Goal: Task Accomplishment & Management: Manage account settings

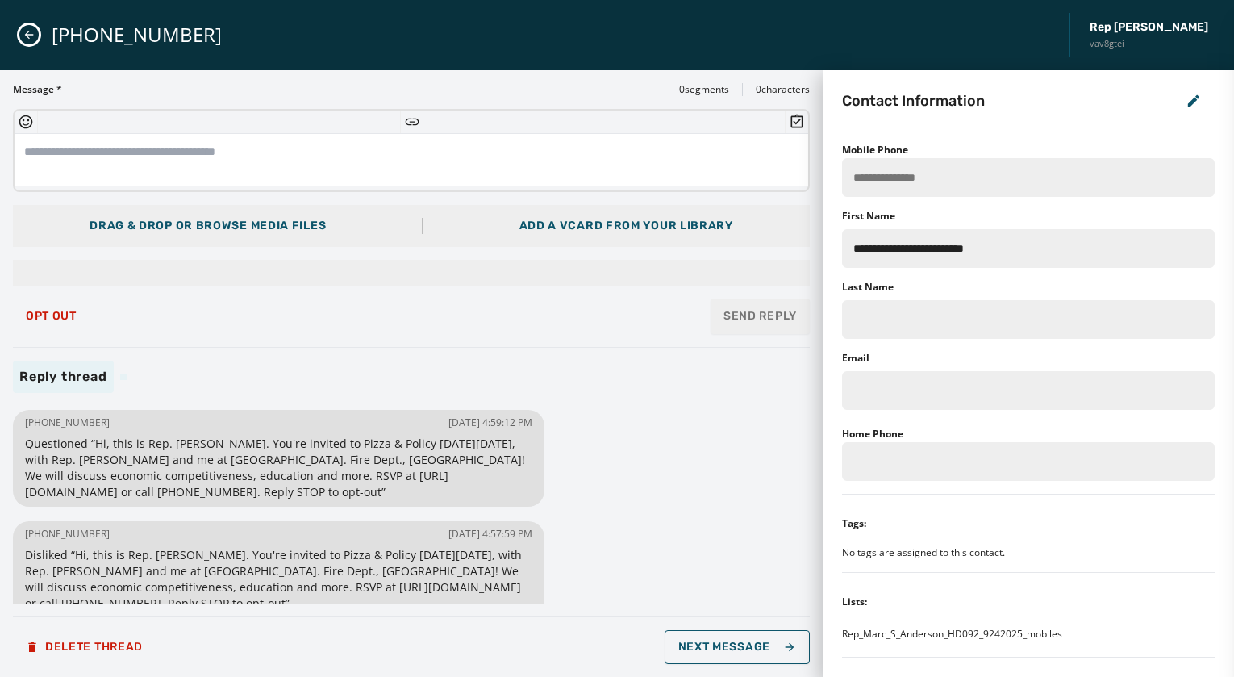
click at [33, 32] on icon "Close admin drawer" at bounding box center [29, 34] width 13 height 13
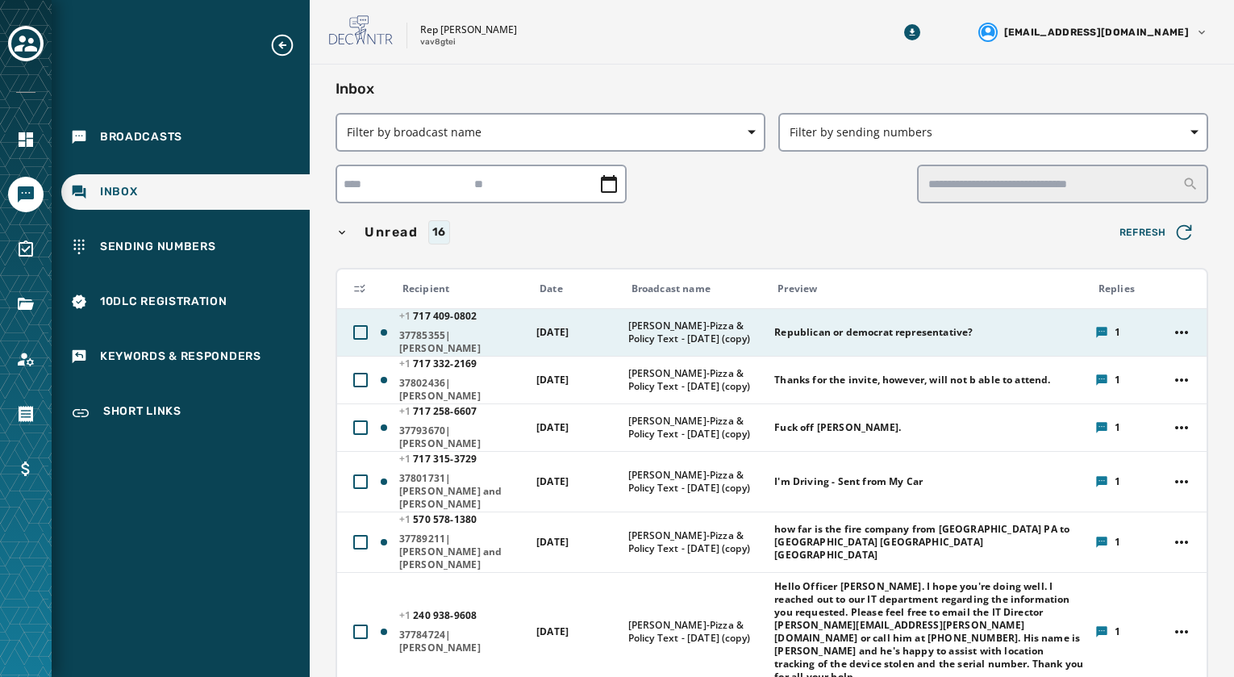
click at [473, 326] on div "[PHONE_NUMBER] - [PHONE_NUMBER]|[PERSON_NAME]" at bounding box center [462, 332] width 127 height 45
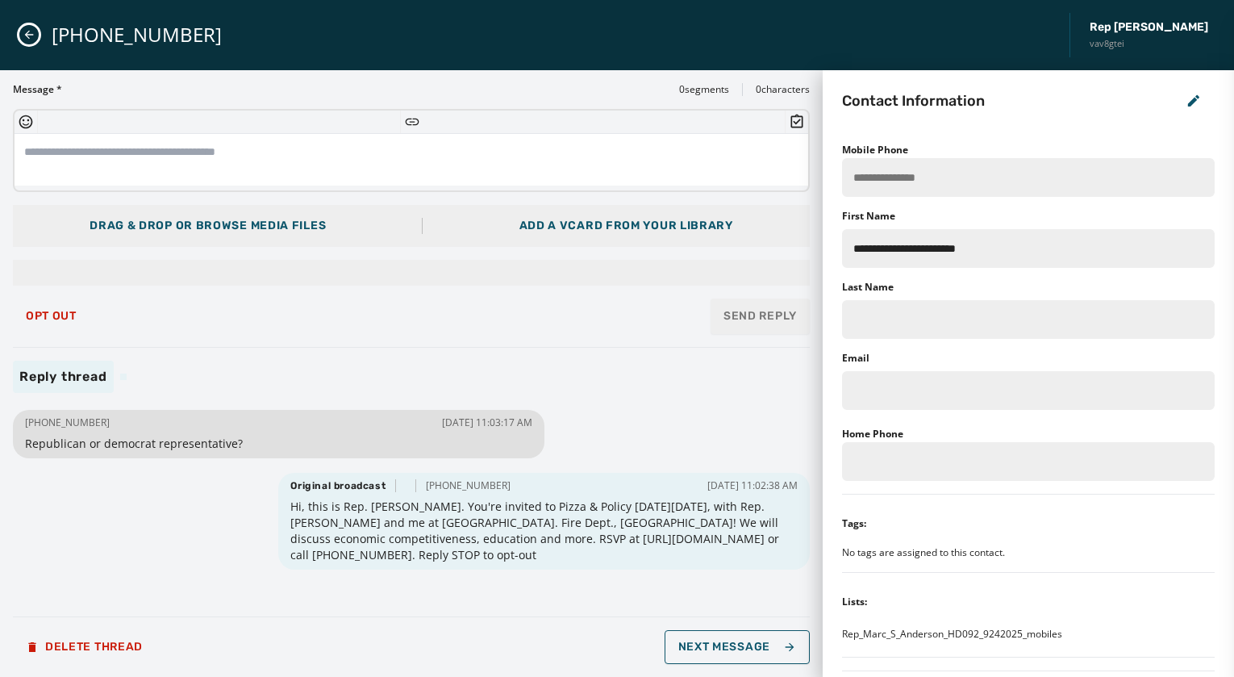
click at [19, 31] on button "Close admin drawer" at bounding box center [28, 34] width 19 height 19
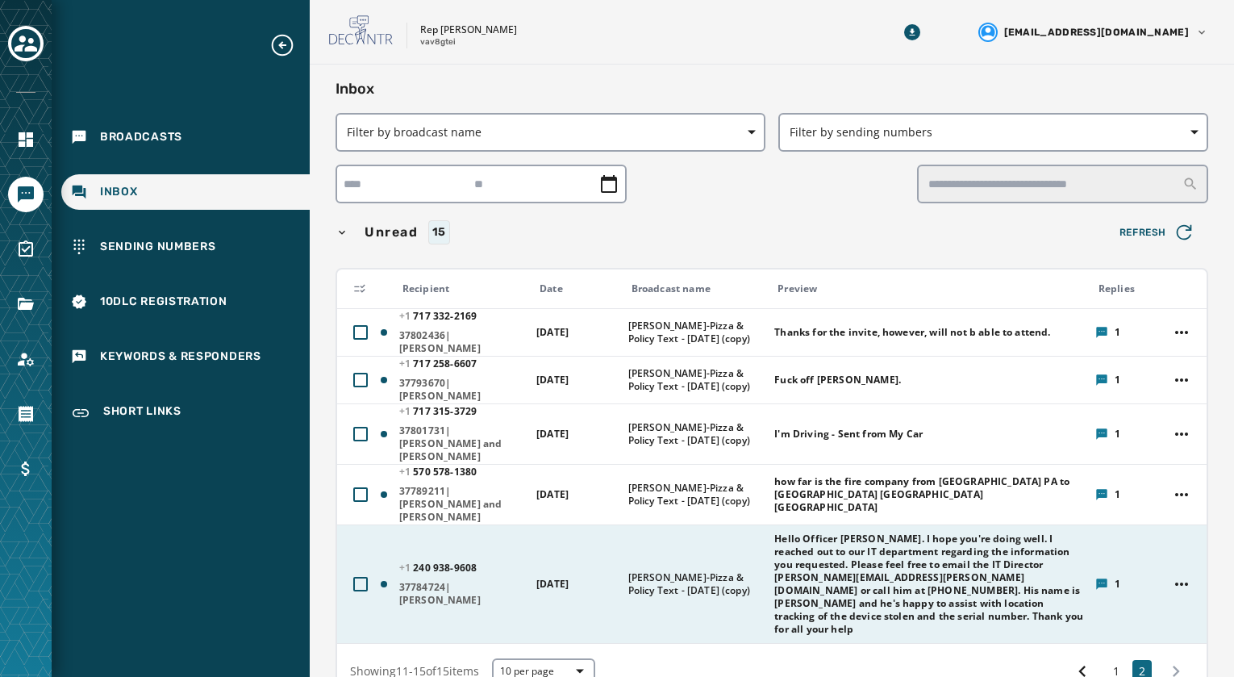
click at [846, 566] on span "Hello Officer [PERSON_NAME]. I hope you're doing well. I reached out to our IT …" at bounding box center [929, 583] width 310 height 103
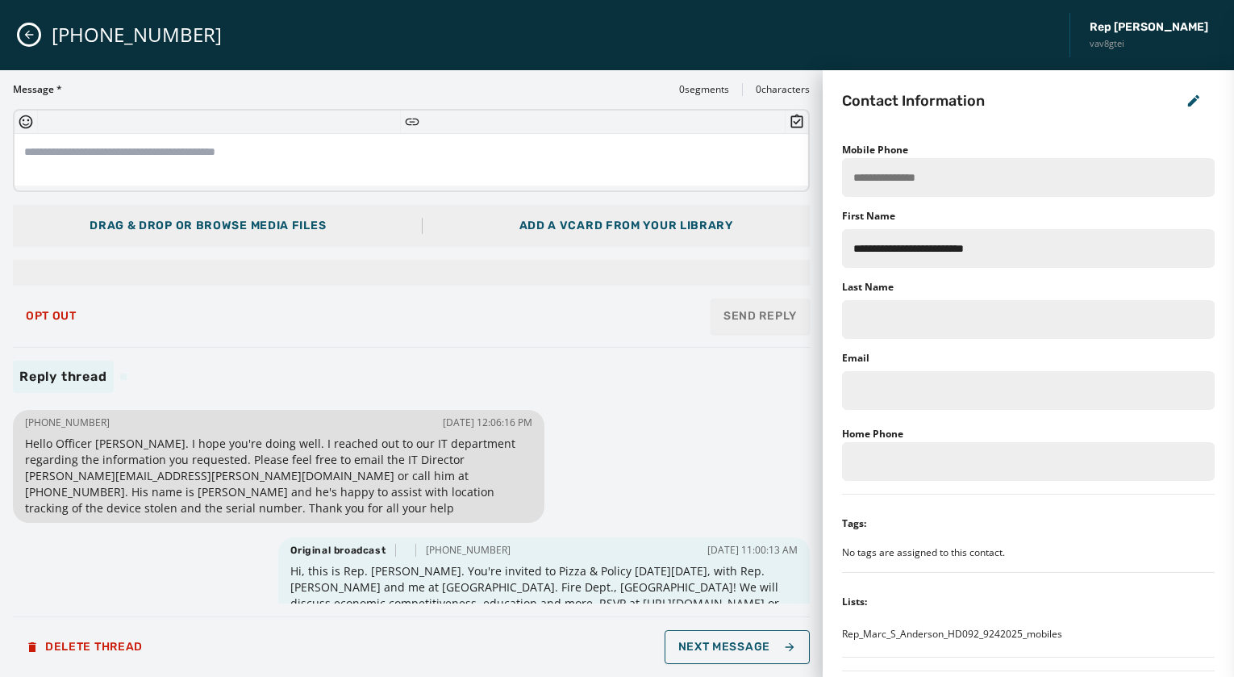
click at [22, 32] on button "Close admin drawer" at bounding box center [28, 34] width 19 height 19
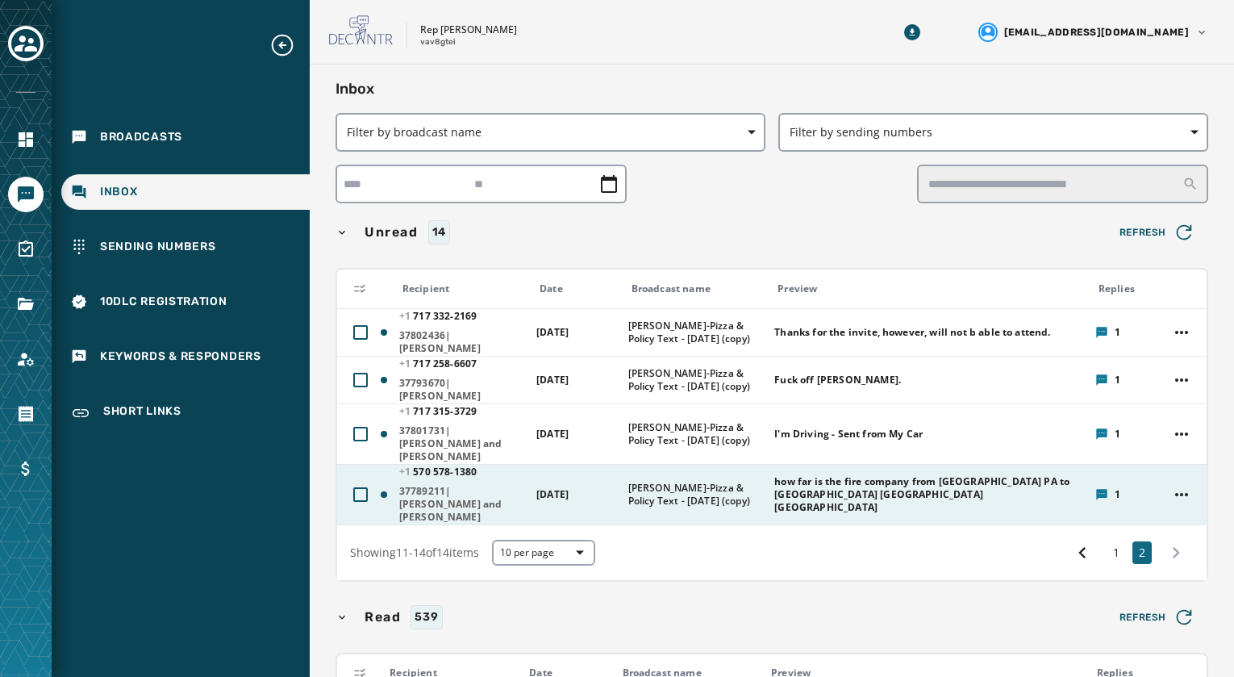
click at [451, 485] on span "37789211|[PERSON_NAME] and [PERSON_NAME]" at bounding box center [462, 504] width 127 height 39
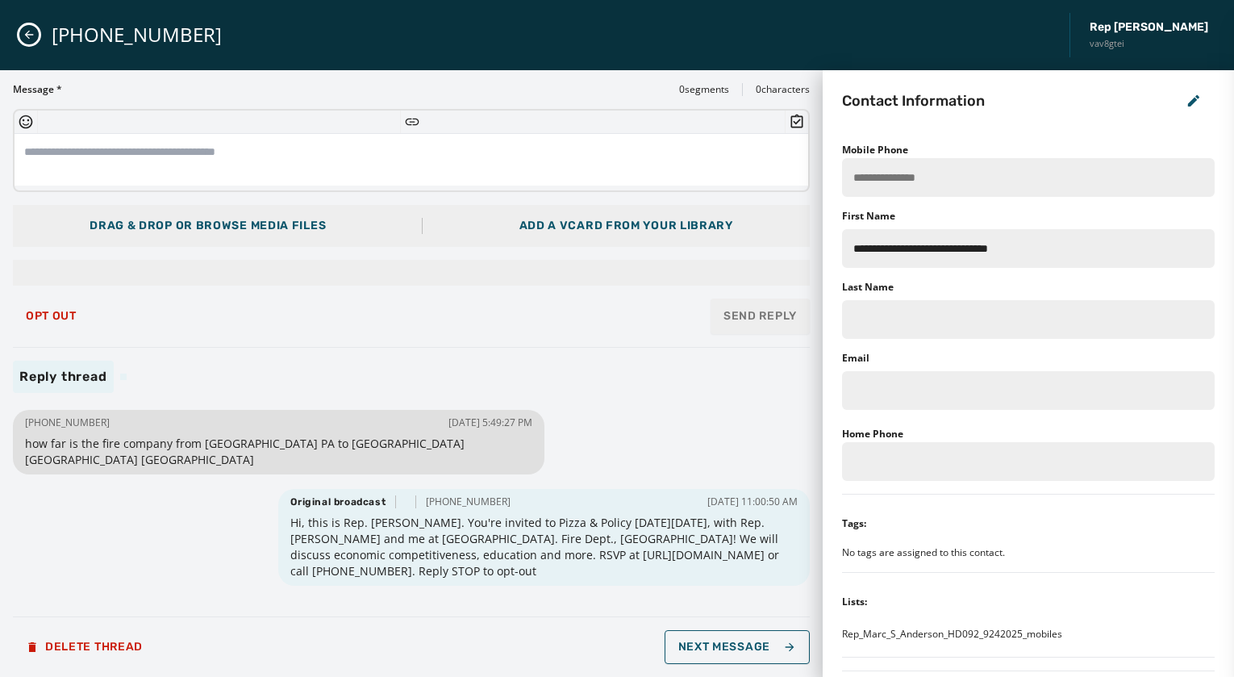
click at [29, 37] on icon "Close admin drawer" at bounding box center [29, 34] width 13 height 13
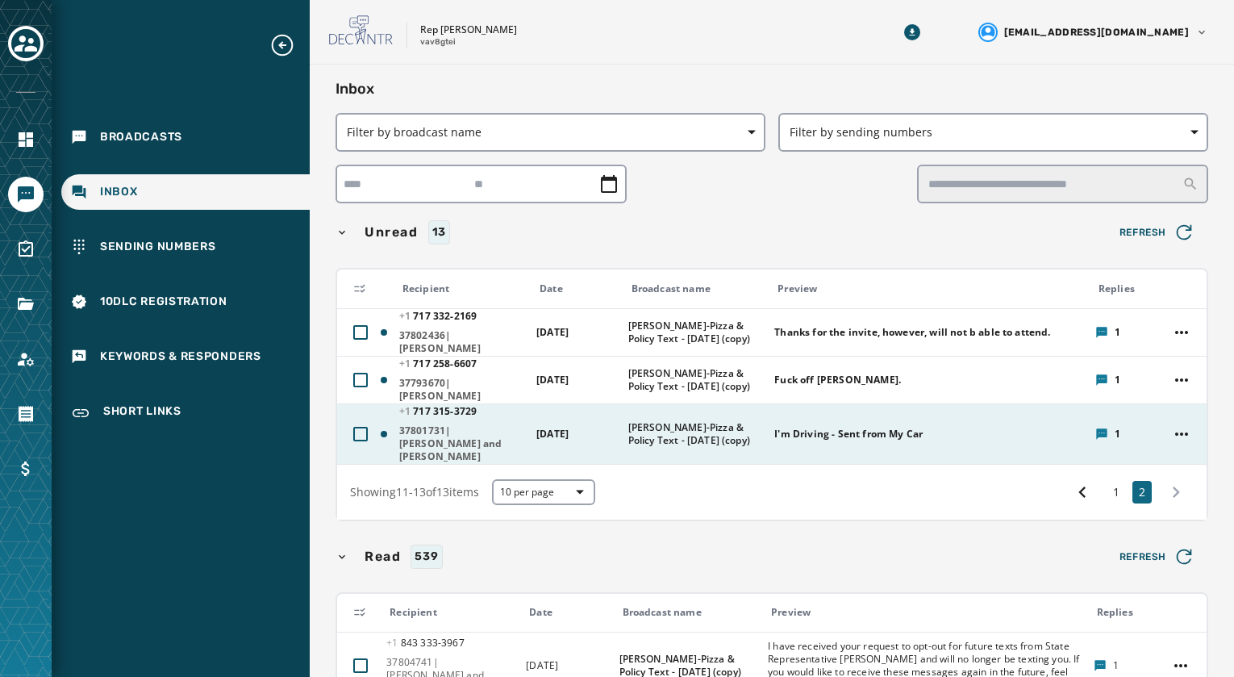
click at [445, 424] on span "37801731|[PERSON_NAME] and [PERSON_NAME]" at bounding box center [462, 443] width 127 height 39
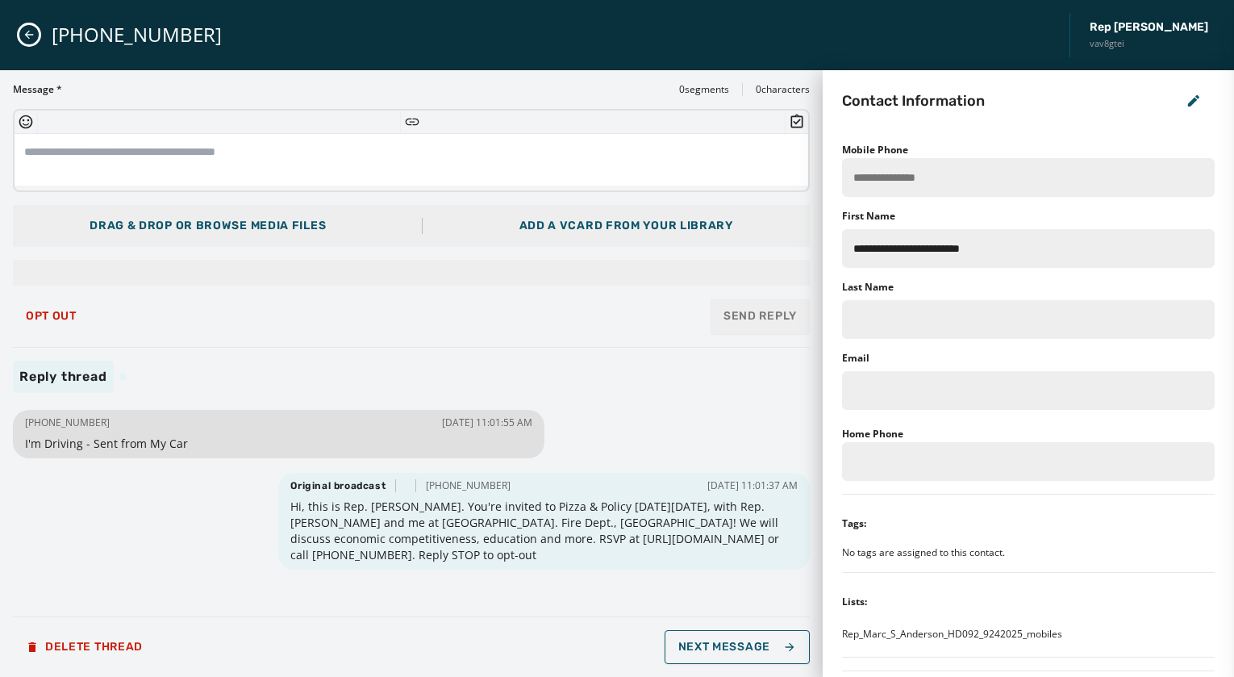
click at [27, 35] on icon "Close admin drawer" at bounding box center [29, 35] width 9 height 9
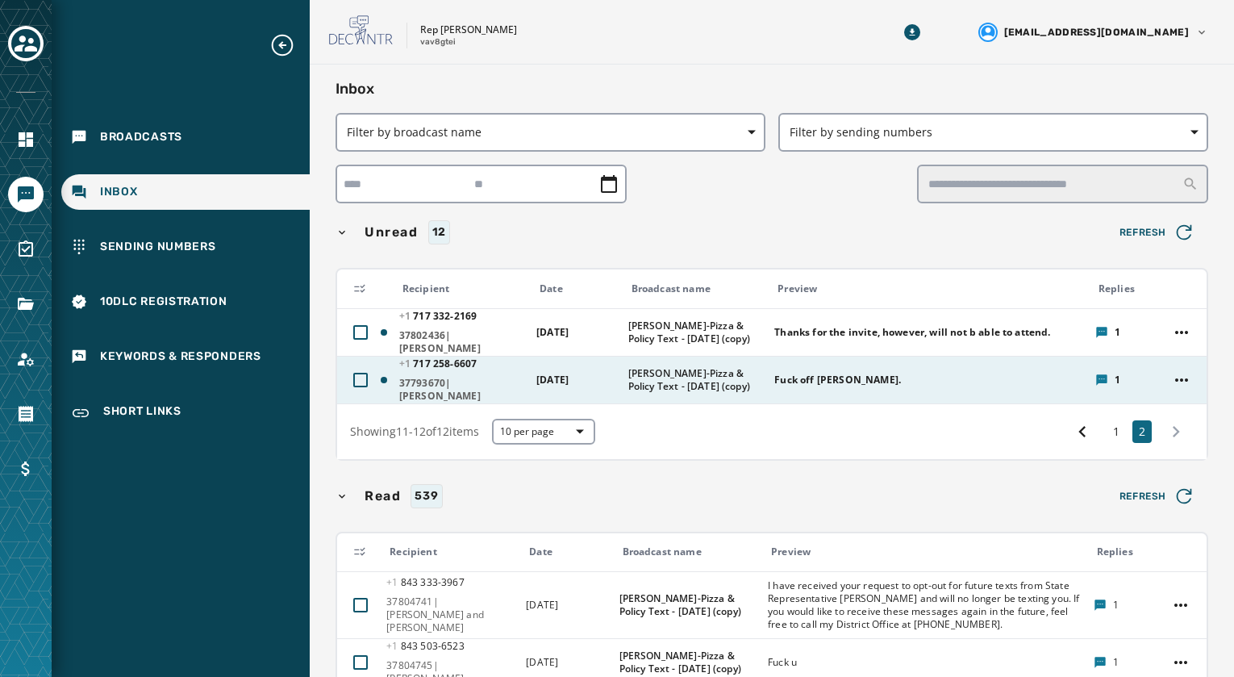
click at [448, 386] on span "37793670|[PERSON_NAME]" at bounding box center [462, 390] width 127 height 26
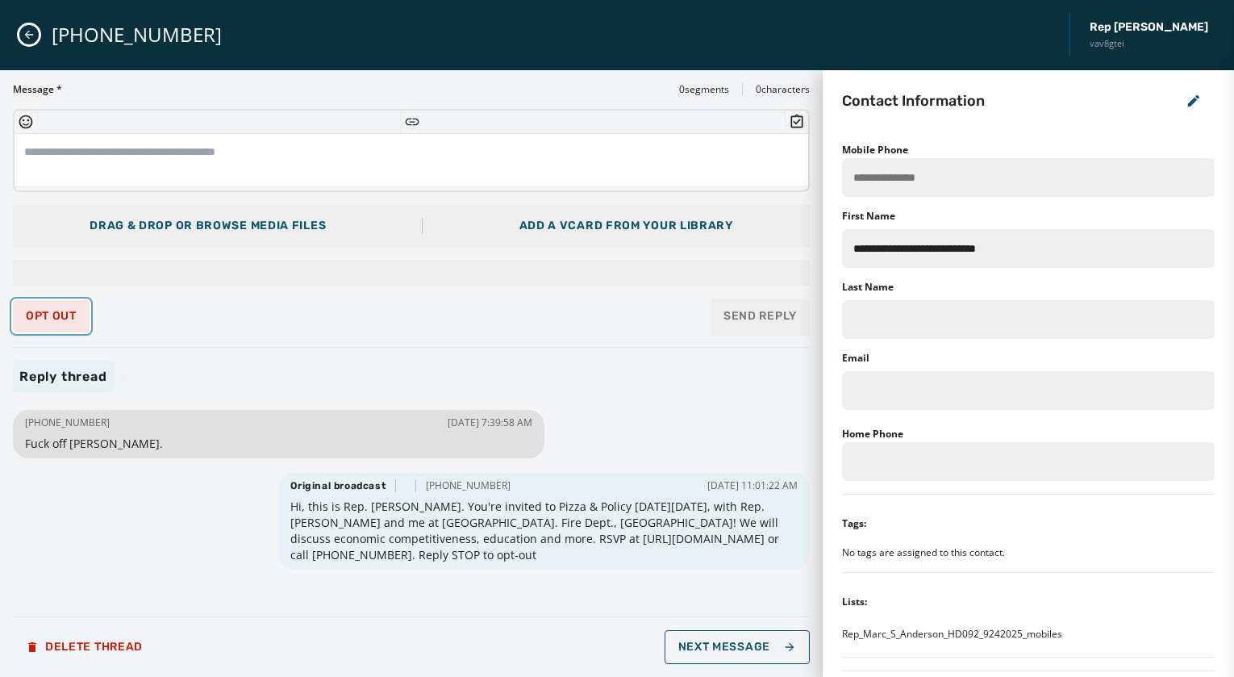
click at [64, 308] on button "Opt Out" at bounding box center [51, 316] width 77 height 32
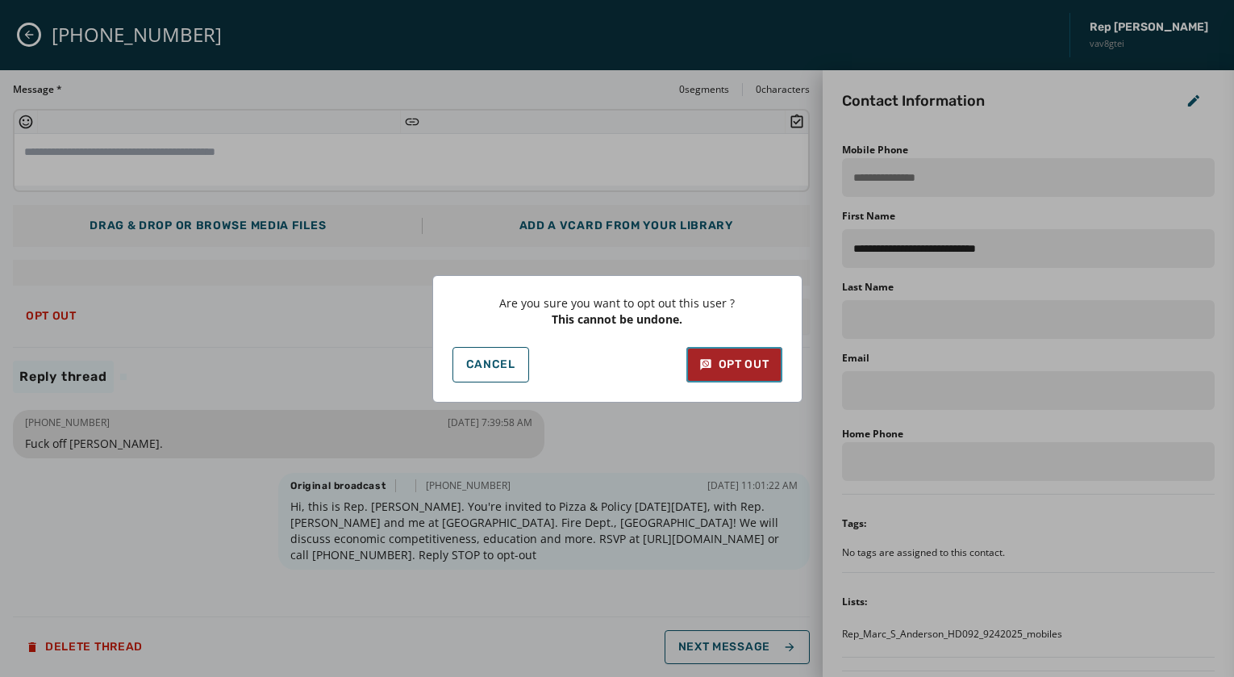
click at [759, 366] on div "Opt Out" at bounding box center [734, 365] width 70 height 16
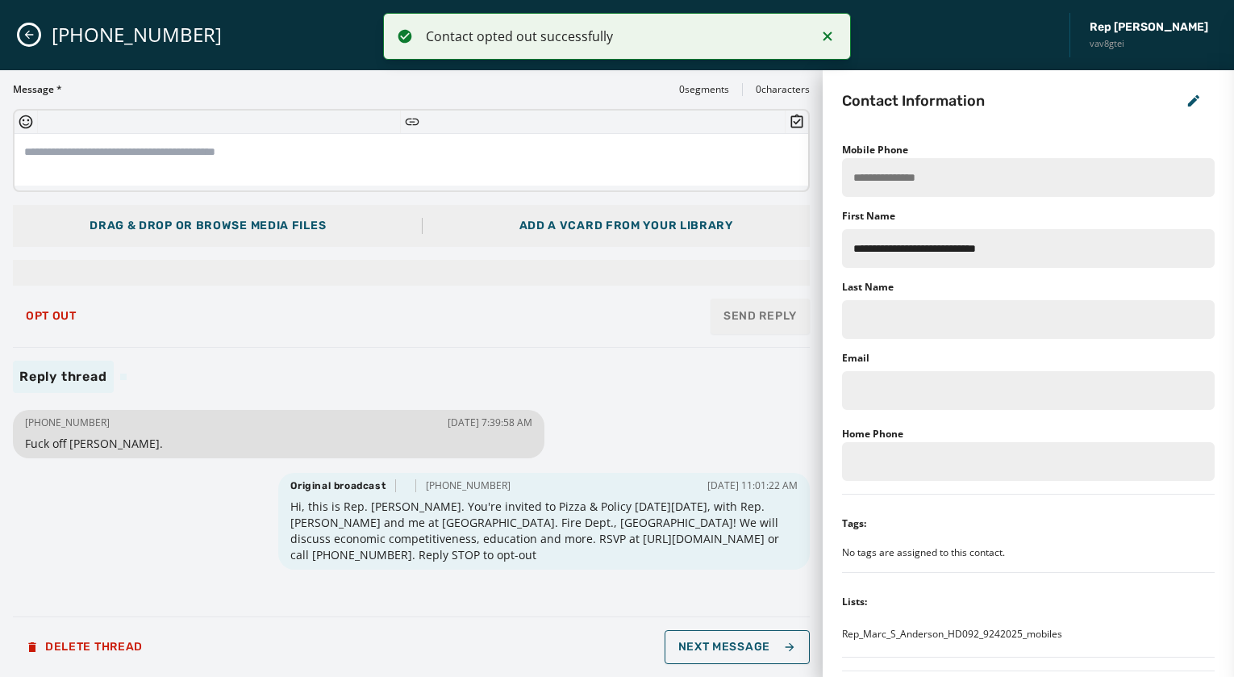
click at [26, 34] on icon "Close admin drawer" at bounding box center [29, 35] width 9 height 9
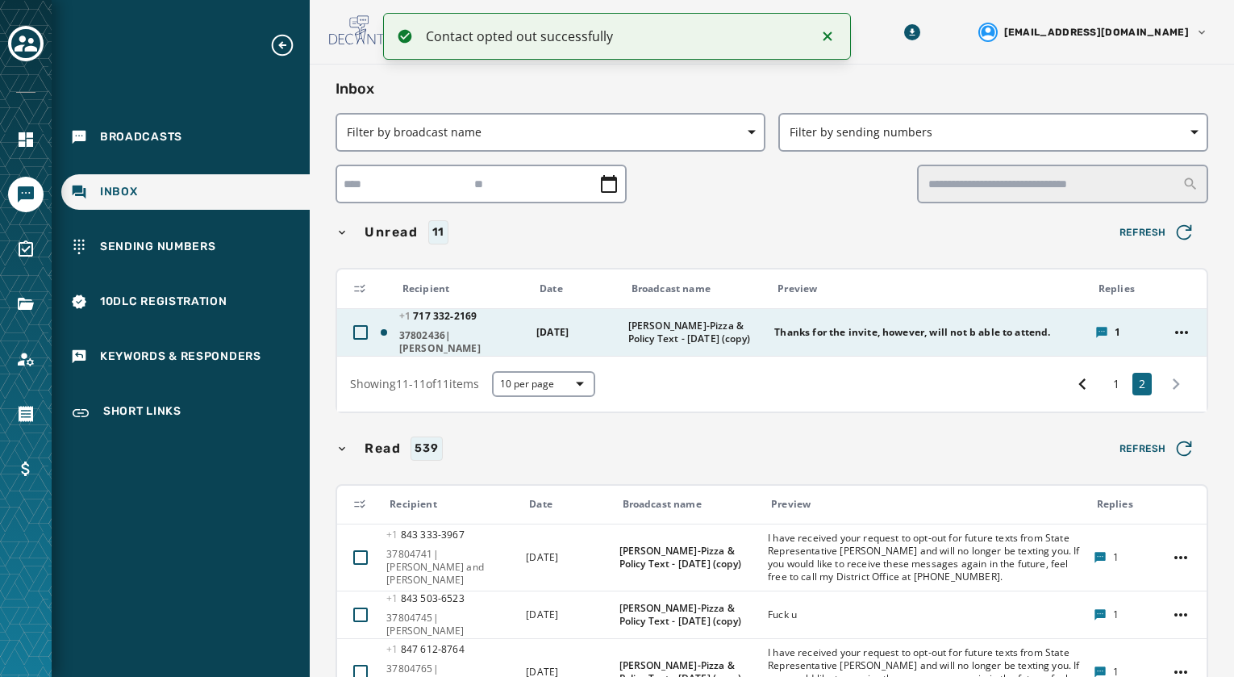
click at [451, 336] on span "37802436|[PERSON_NAME]" at bounding box center [462, 342] width 127 height 26
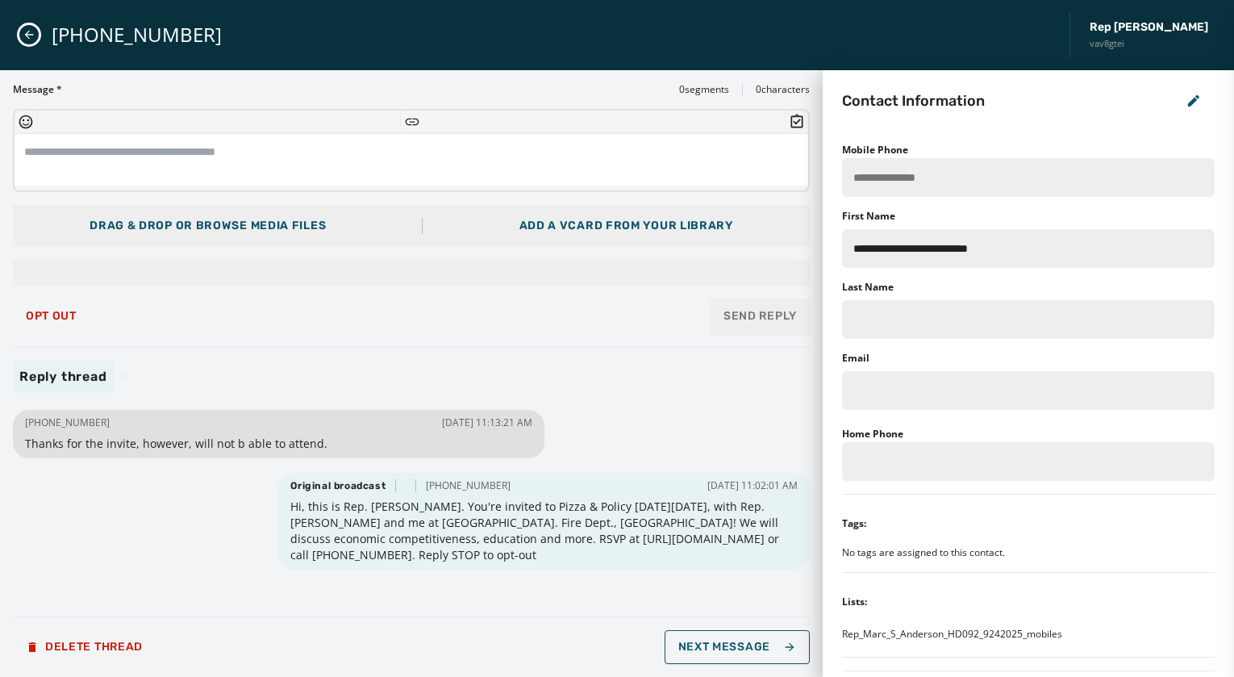
click at [30, 35] on icon "Close admin drawer" at bounding box center [29, 34] width 13 height 13
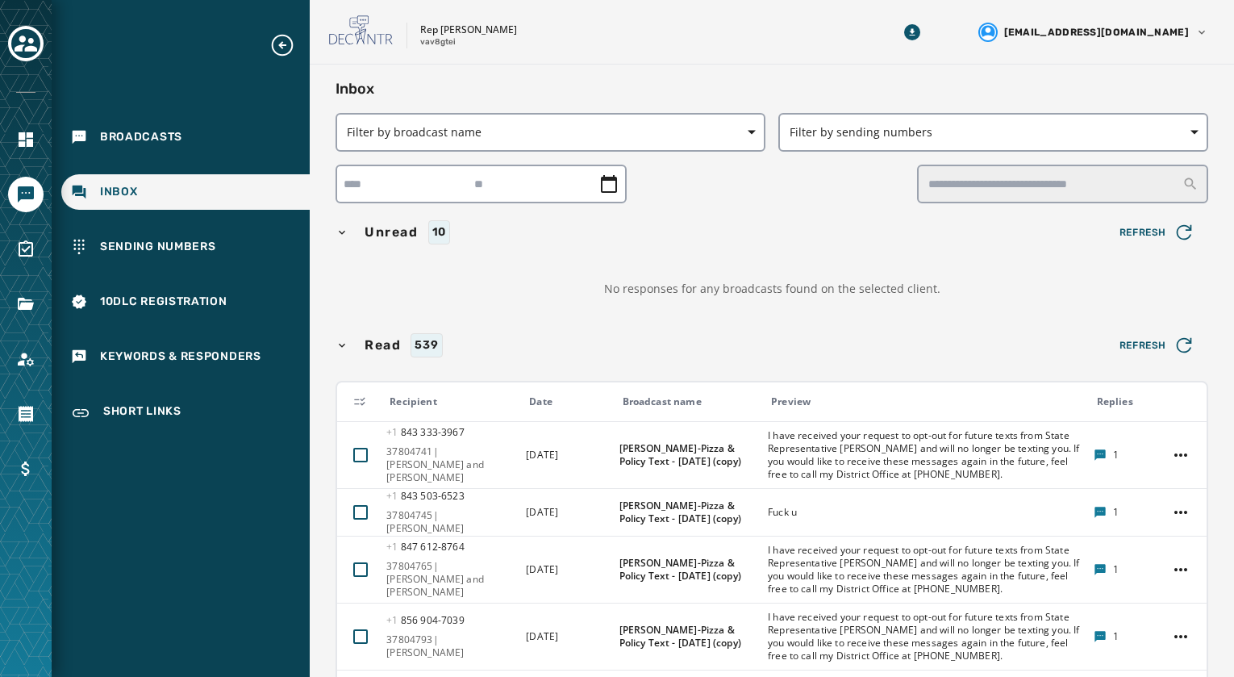
click at [388, 232] on span "Unread" at bounding box center [391, 232] width 60 height 19
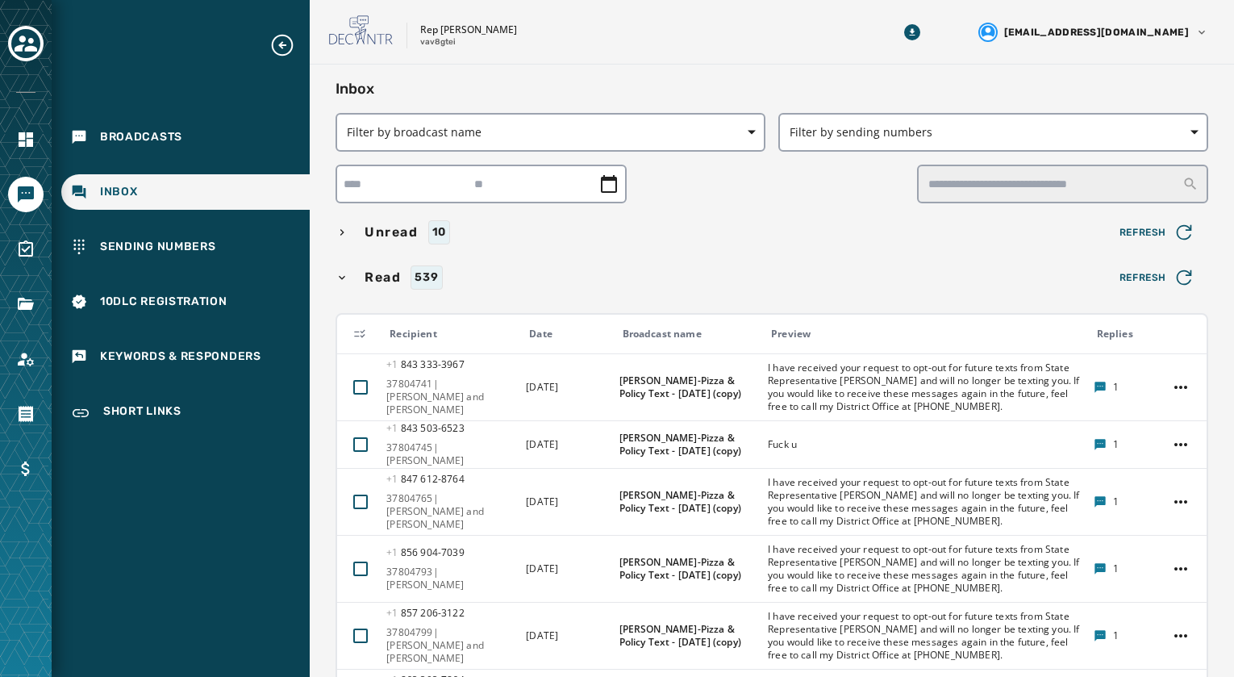
click at [440, 235] on div "10" at bounding box center [439, 232] width 22 height 24
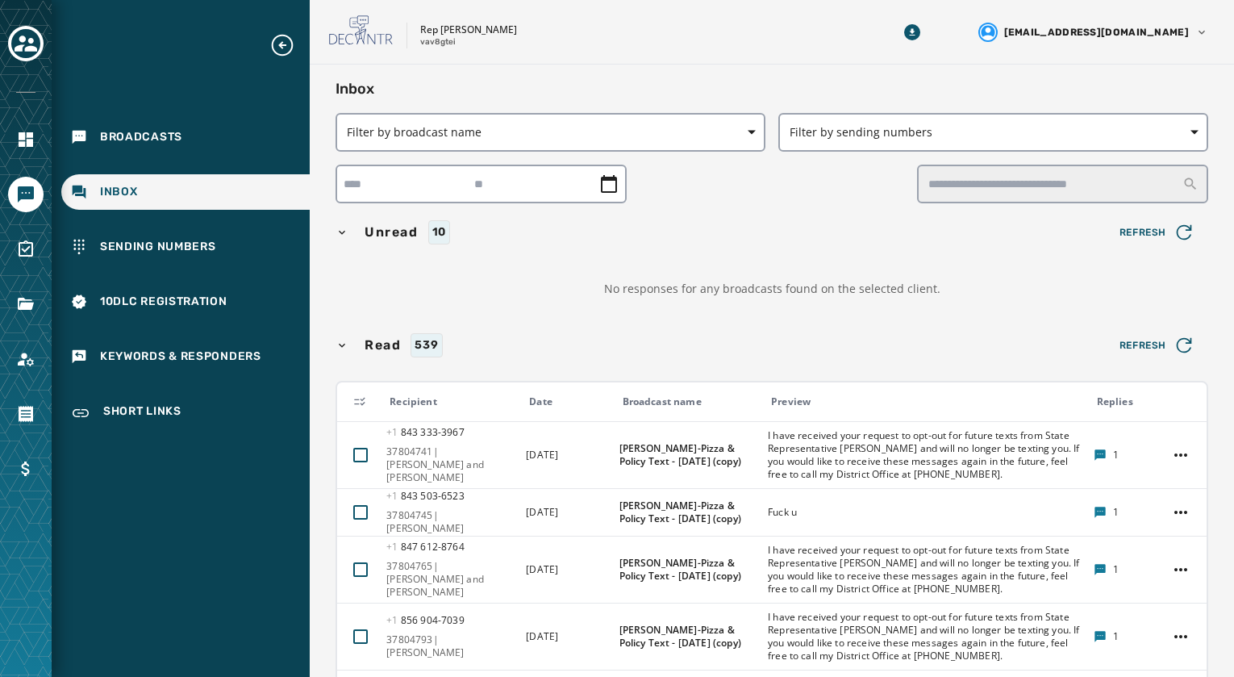
click at [124, 189] on span "Inbox" at bounding box center [119, 192] width 38 height 16
click at [1177, 225] on icon "button" at bounding box center [1184, 232] width 23 height 23
click at [444, 236] on div "10" at bounding box center [439, 232] width 22 height 24
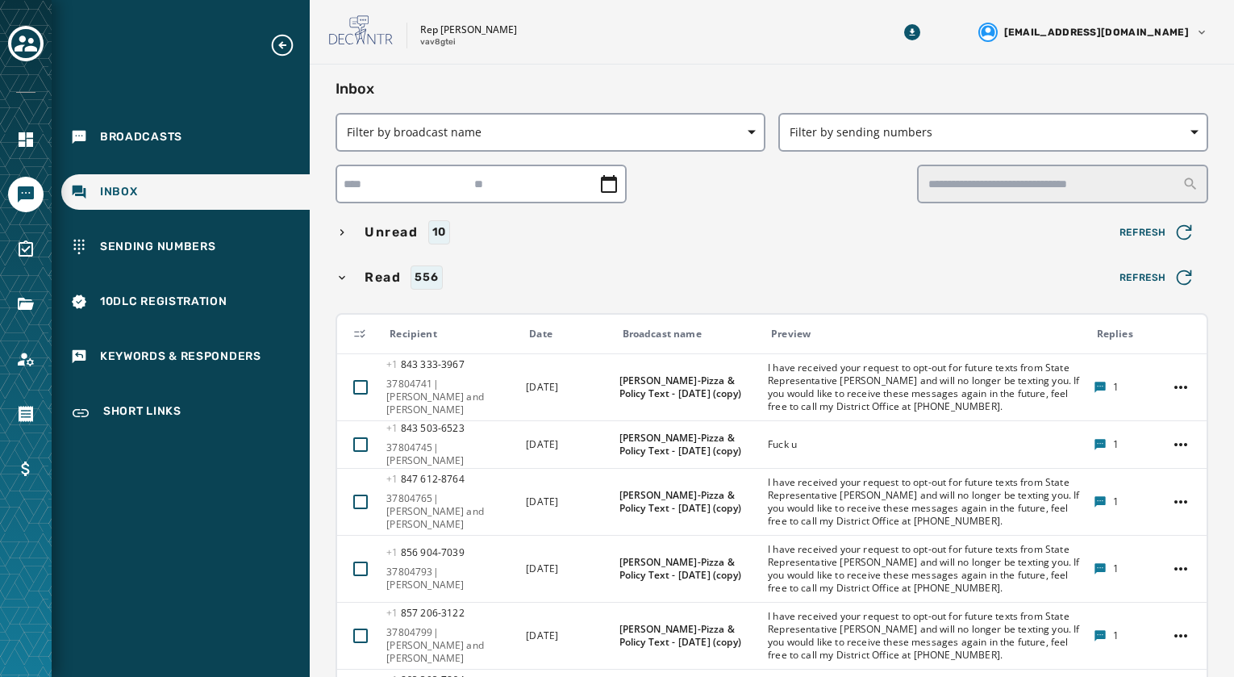
click at [444, 236] on div "10" at bounding box center [439, 232] width 22 height 24
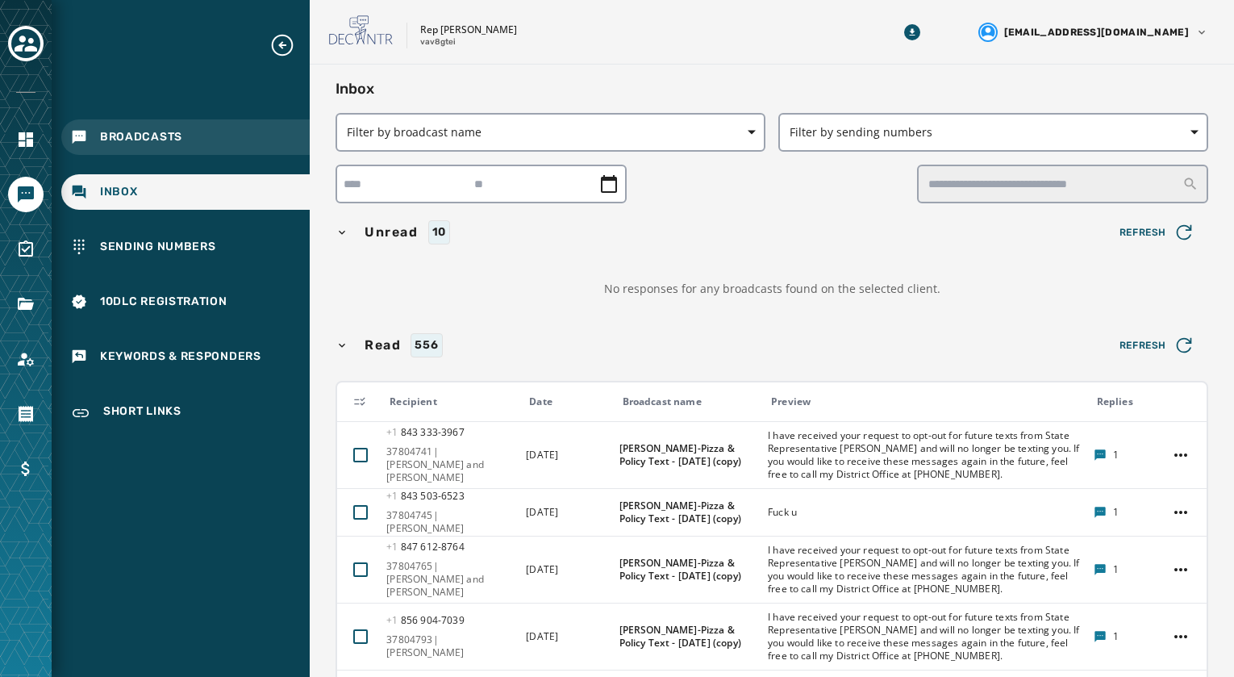
click at [128, 135] on span "Broadcasts" at bounding box center [141, 137] width 82 height 16
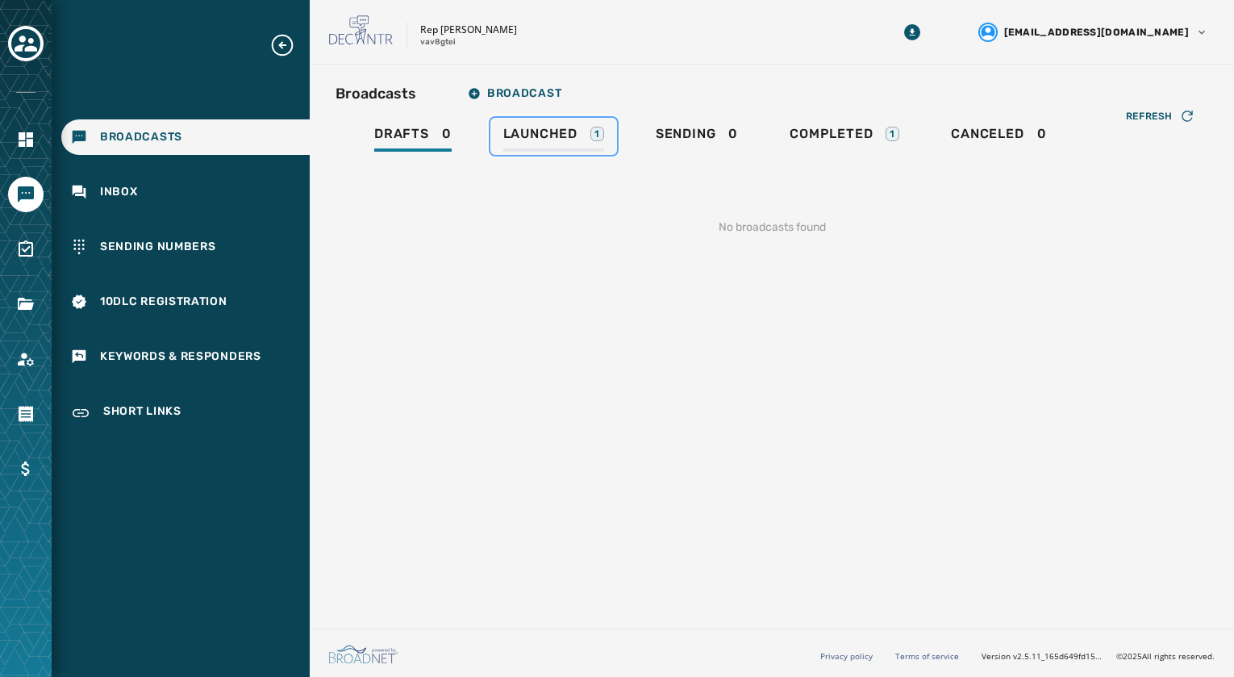
click at [565, 136] on span "Launched" at bounding box center [540, 134] width 74 height 16
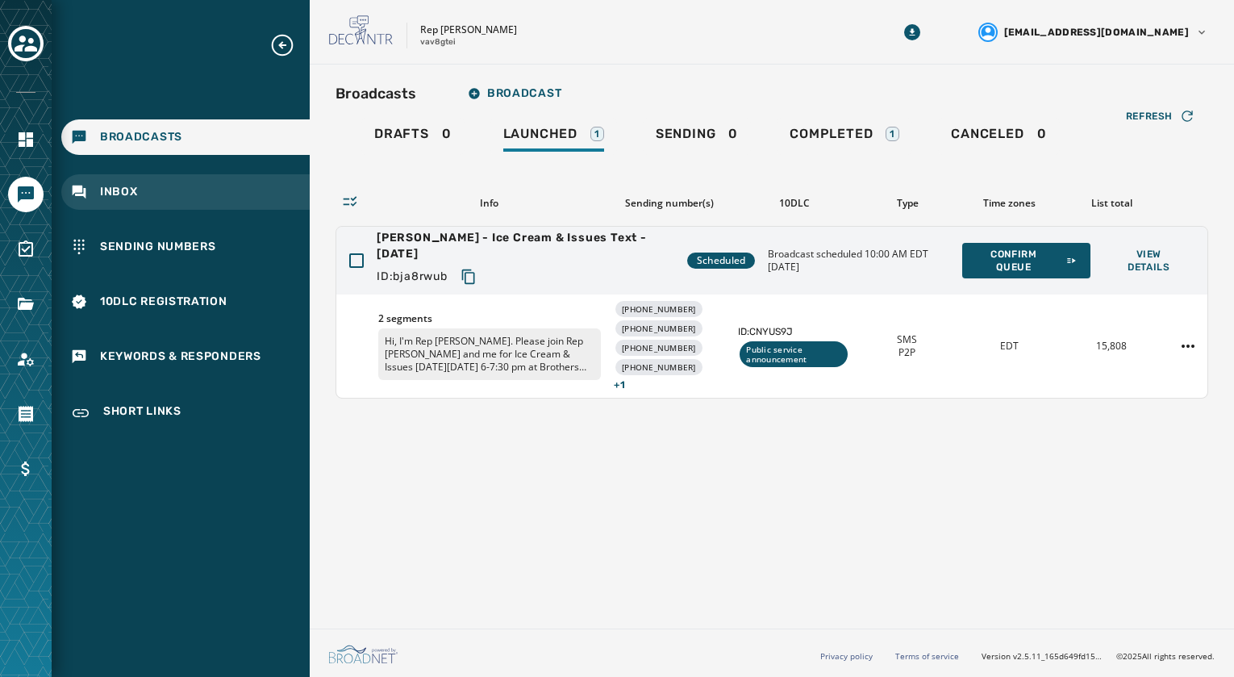
click at [123, 190] on span "Inbox" at bounding box center [119, 192] width 38 height 16
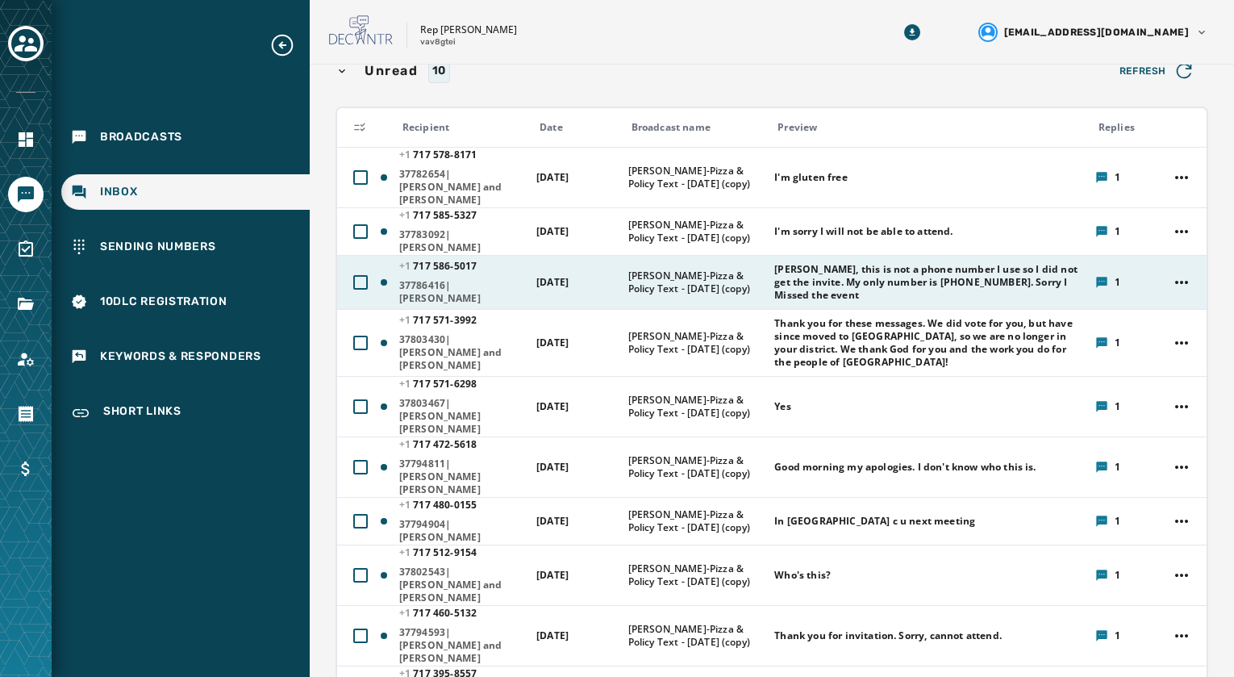
scroll to position [242, 0]
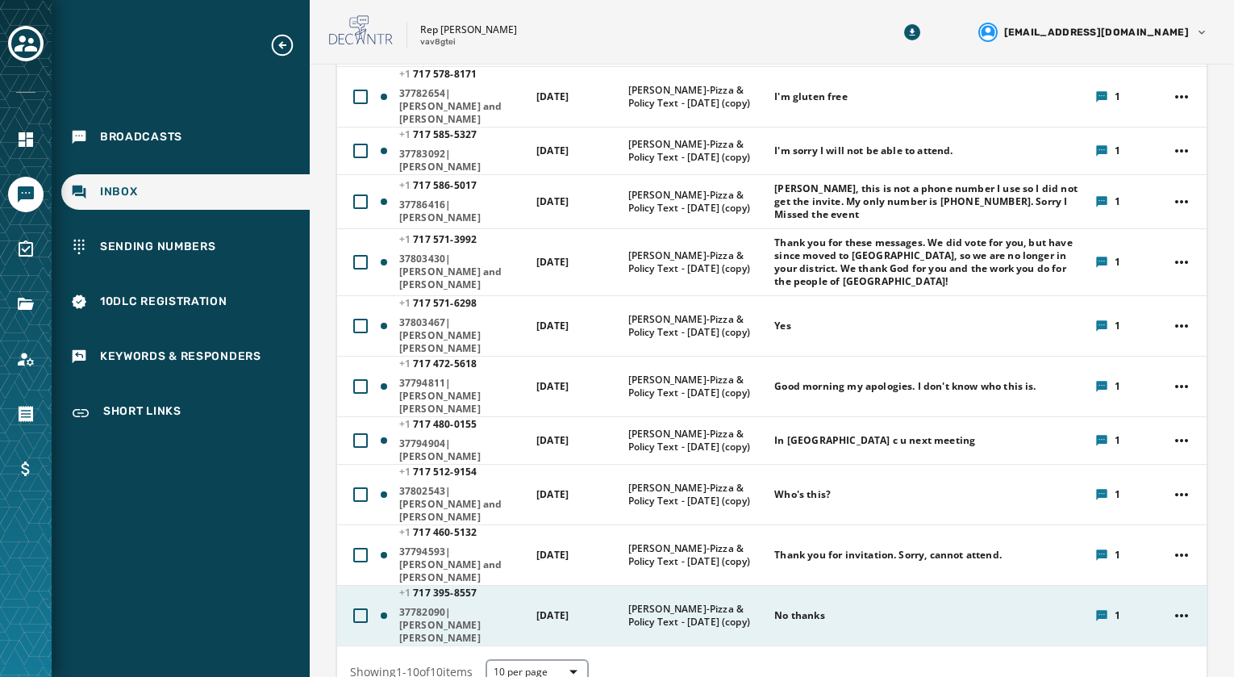
click at [448, 606] on span "37782090|[PERSON_NAME] [PERSON_NAME]" at bounding box center [462, 625] width 127 height 39
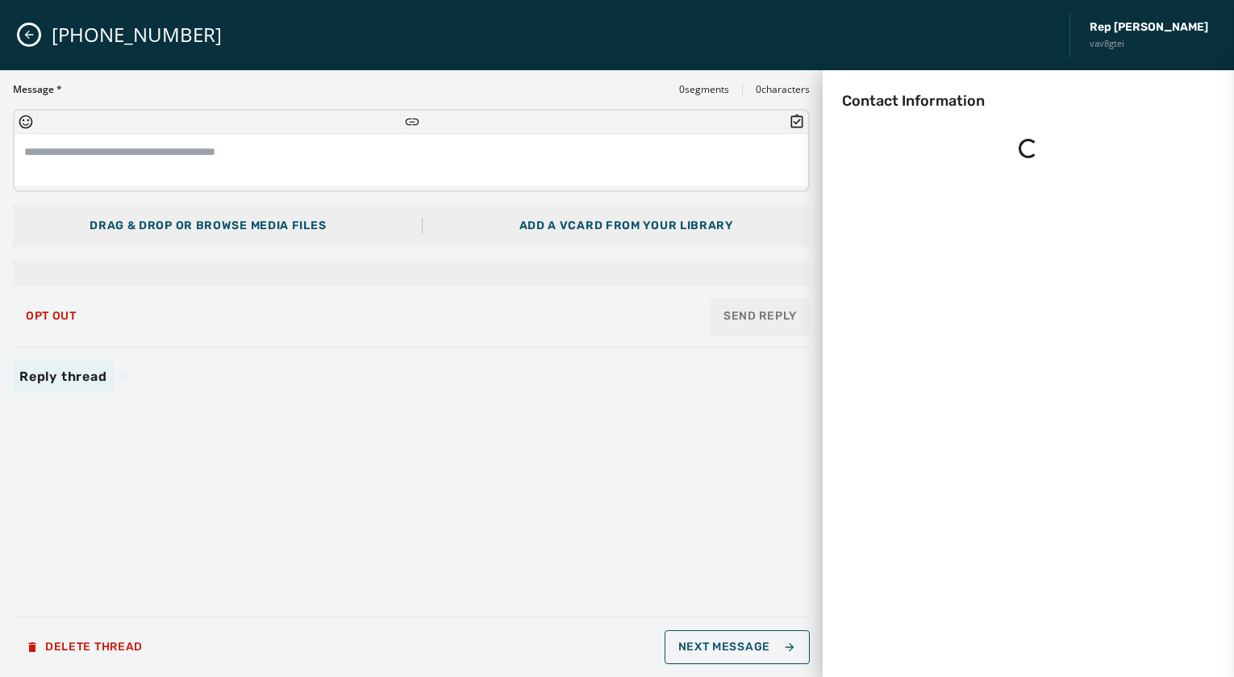
scroll to position [0, 0]
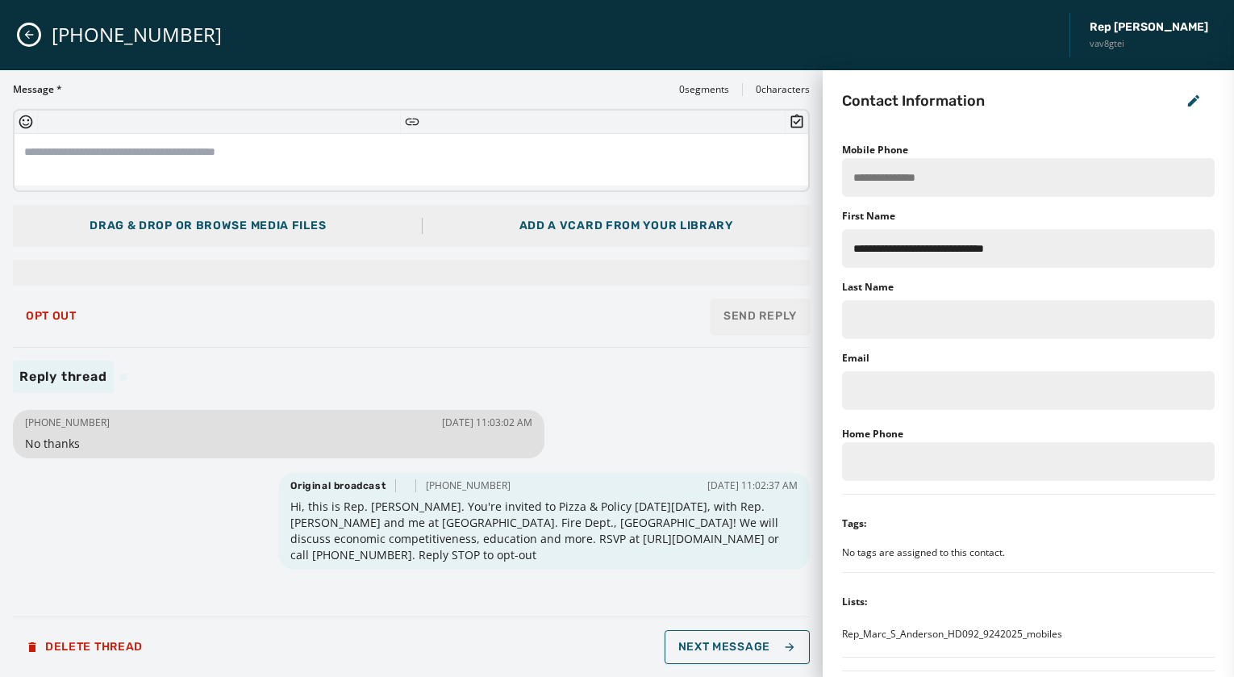
click at [31, 34] on icon "Close admin drawer" at bounding box center [29, 34] width 13 height 13
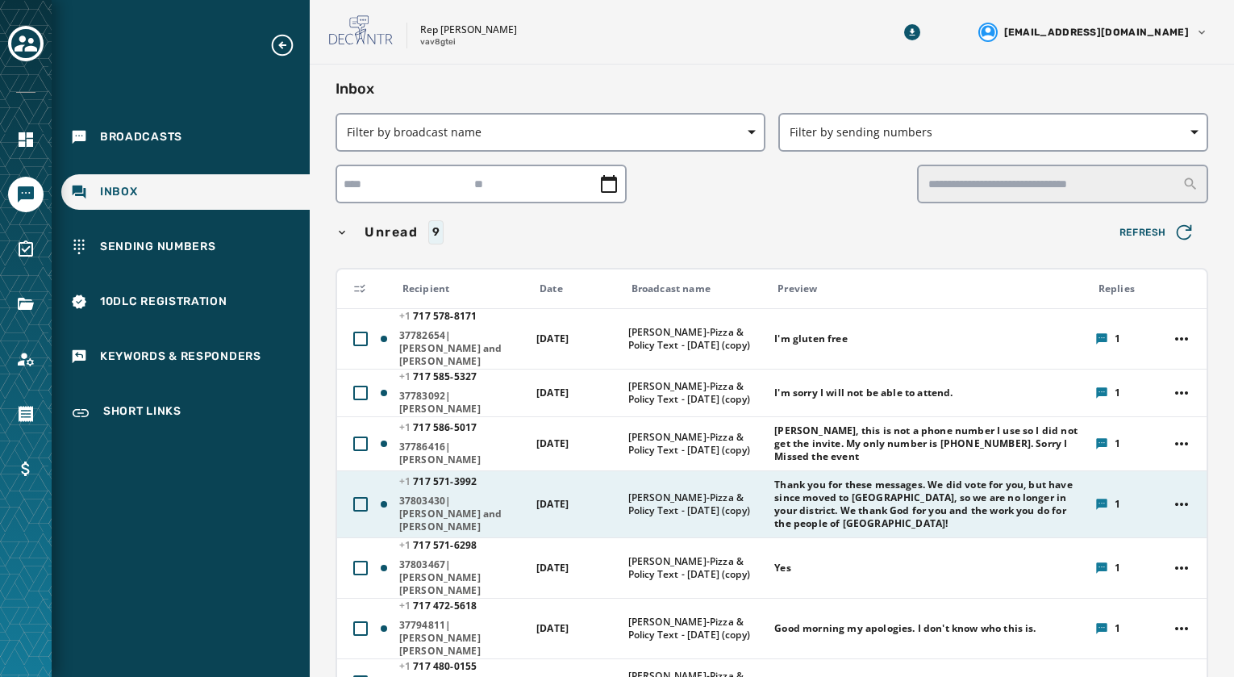
click at [445, 509] on span "37803430|[PERSON_NAME] and [PERSON_NAME]" at bounding box center [462, 513] width 127 height 39
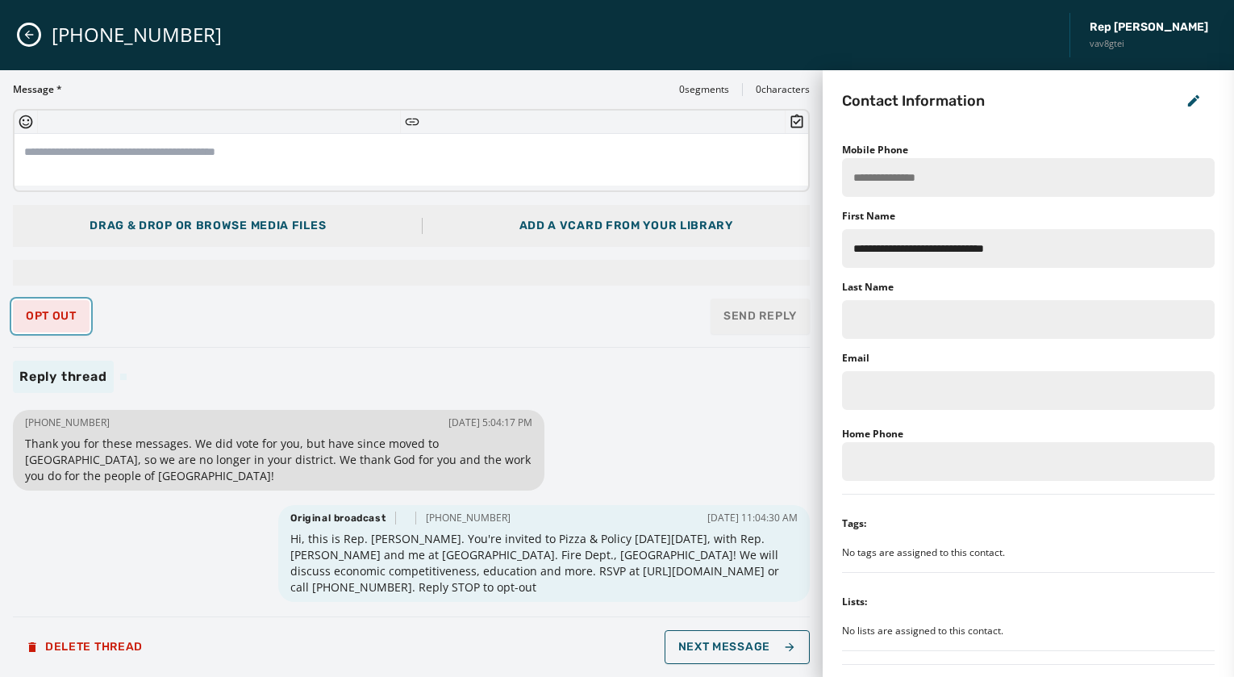
click at [27, 311] on span "Opt Out" at bounding box center [51, 316] width 51 height 13
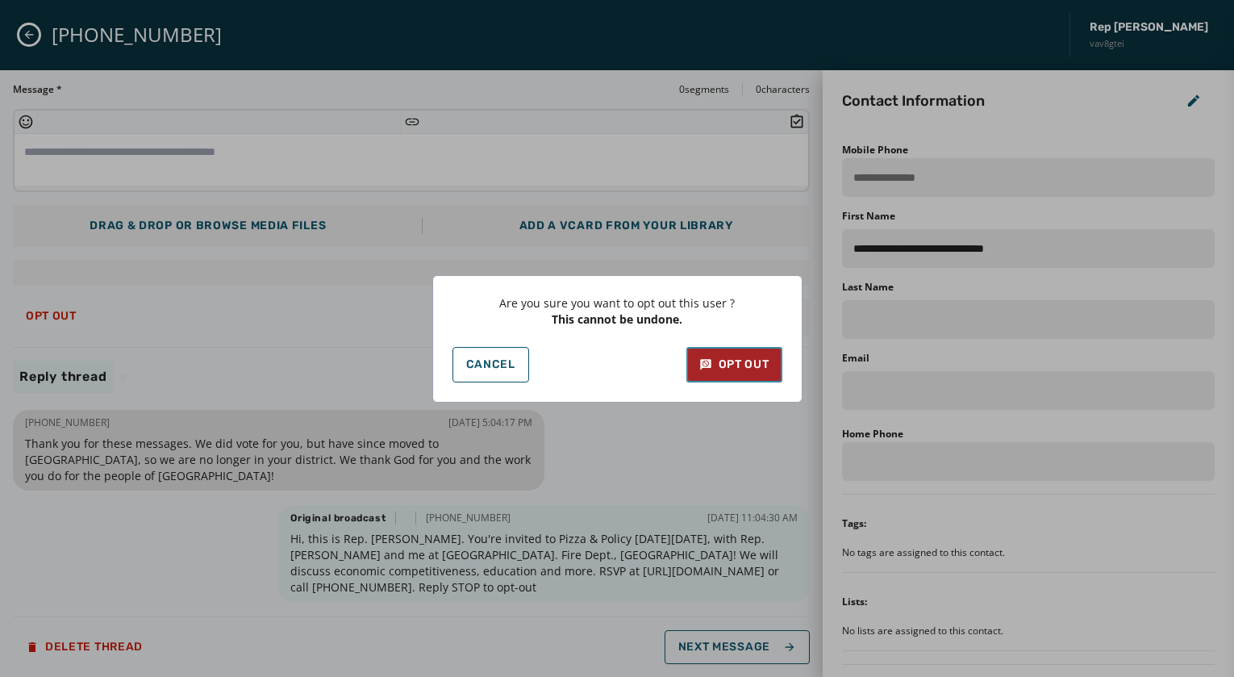
click at [762, 366] on div "Opt Out" at bounding box center [734, 365] width 70 height 16
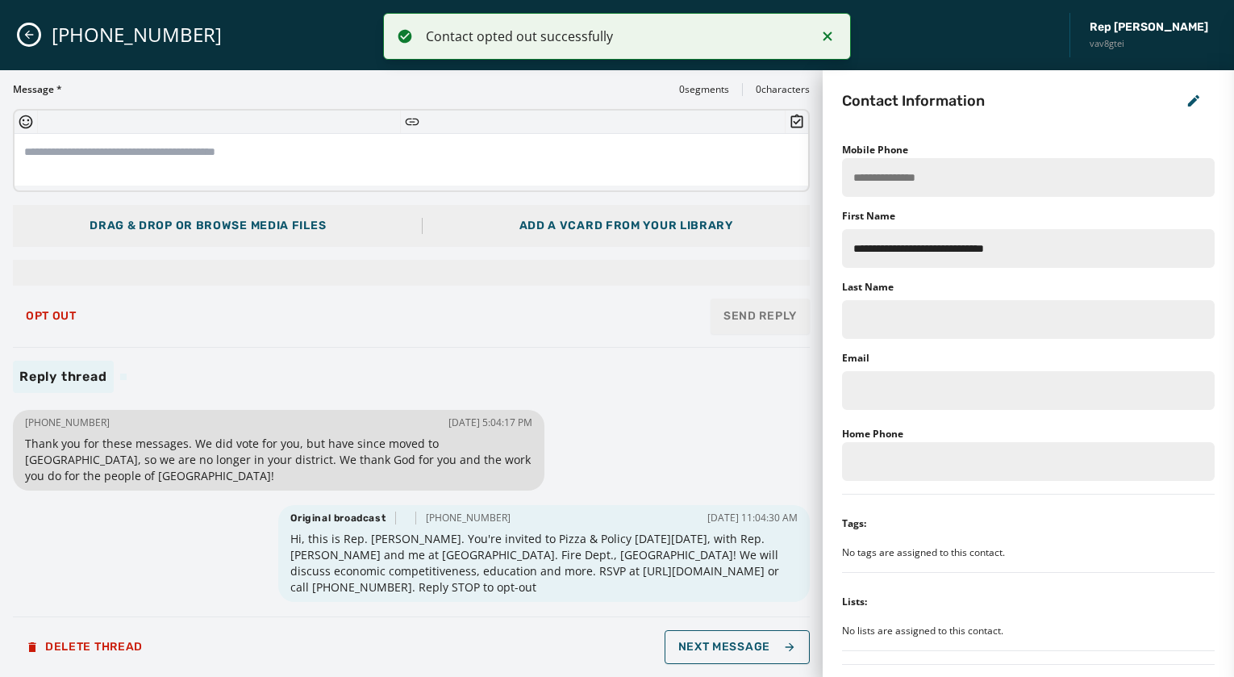
click at [27, 35] on icon "Close admin drawer" at bounding box center [29, 35] width 9 height 9
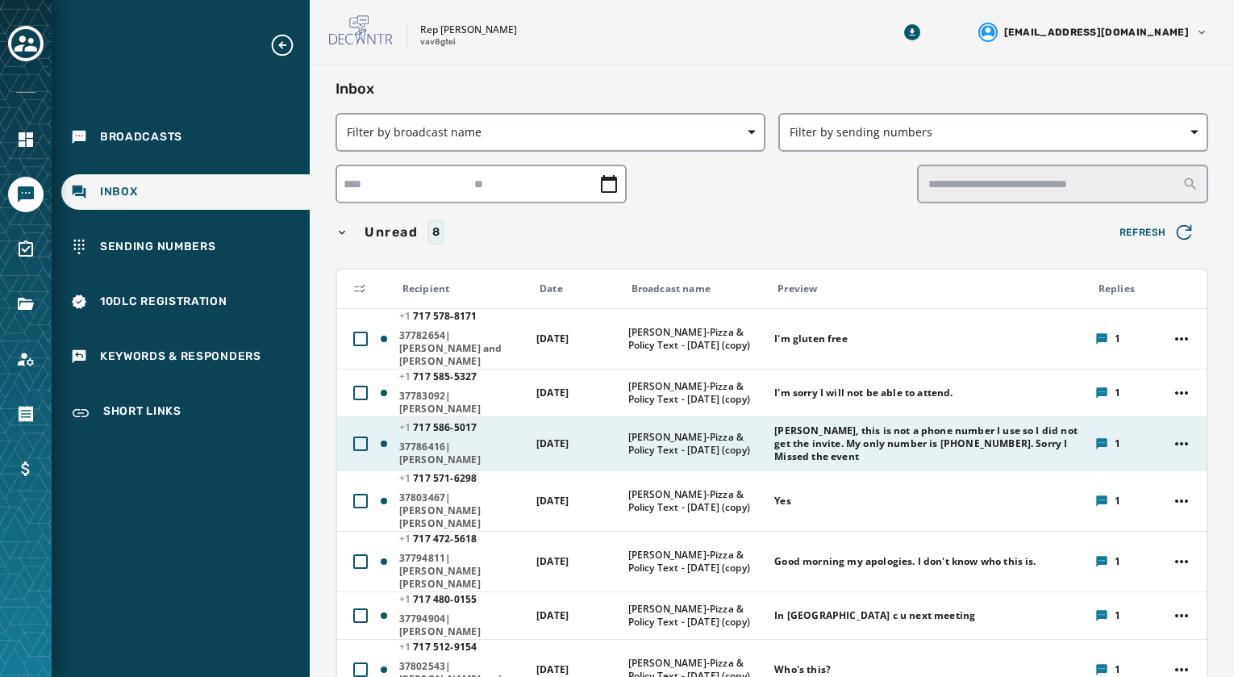
click at [451, 440] on span "37786416|[PERSON_NAME]" at bounding box center [462, 453] width 127 height 26
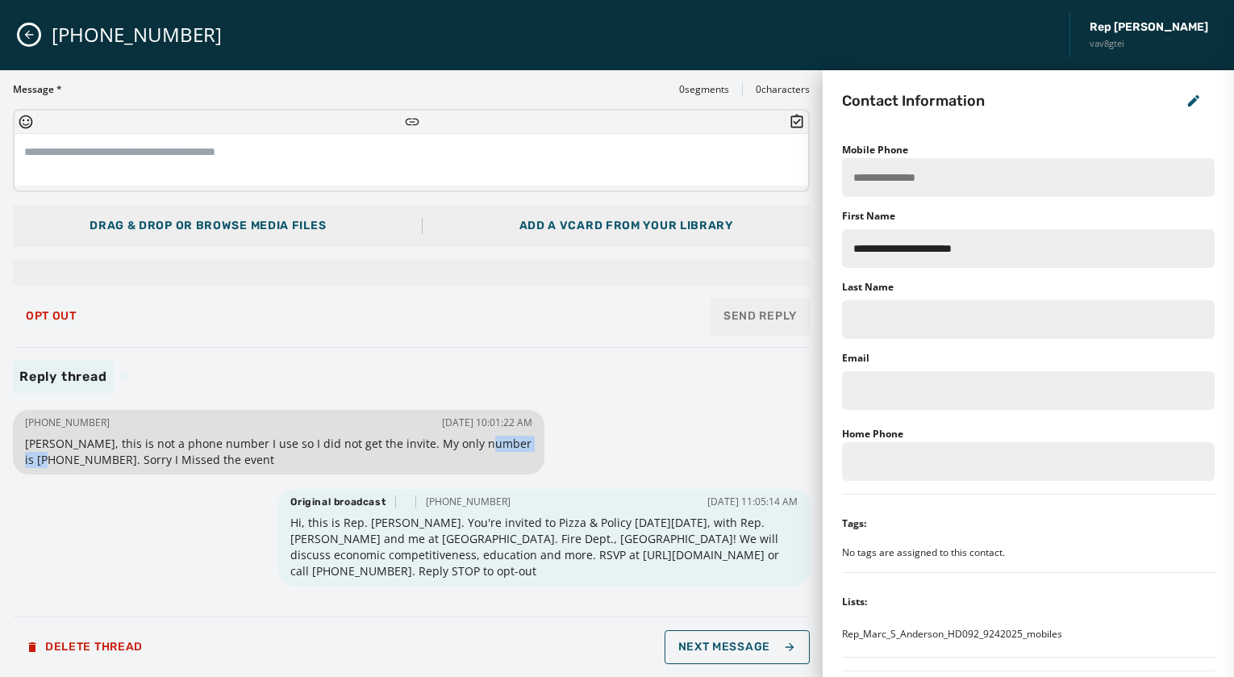
drag, startPoint x: 48, startPoint y: 457, endPoint x: 465, endPoint y: 441, distance: 418.1
click at [465, 441] on span "[PERSON_NAME], this is not a phone number I use so I did not get the invite. My…" at bounding box center [278, 452] width 507 height 32
copy span "[PHONE_NUMBER]"
click at [61, 320] on span "Opt Out" at bounding box center [51, 316] width 51 height 13
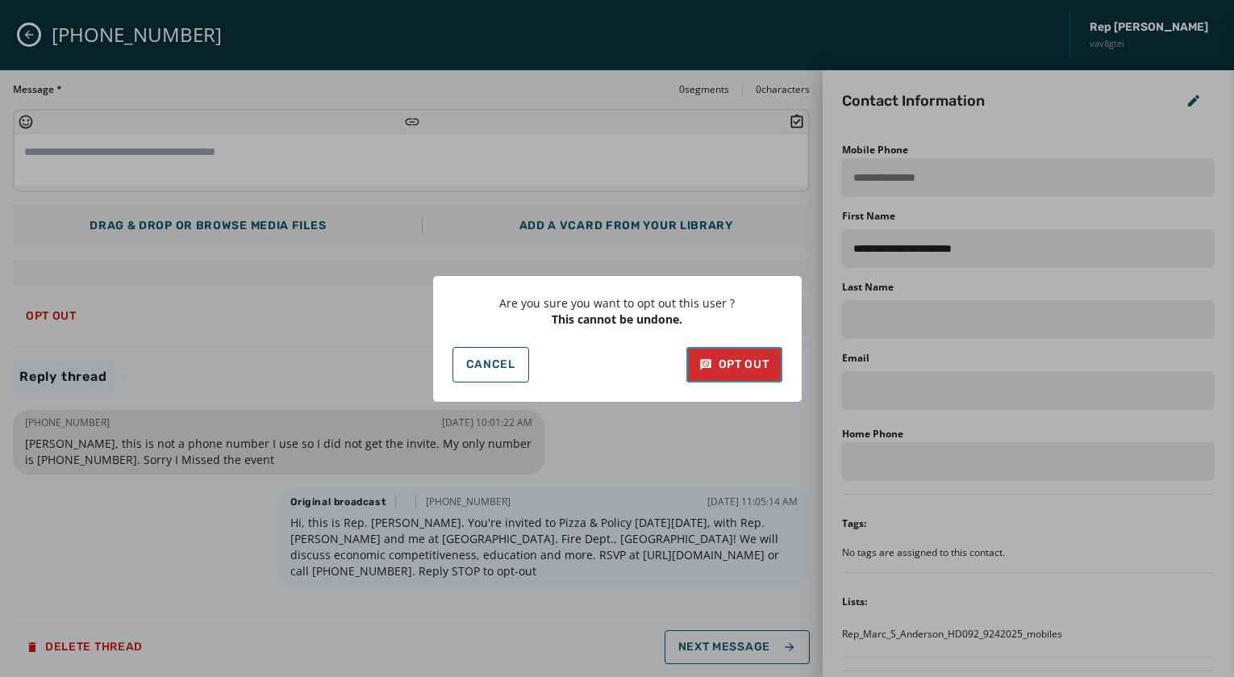
click at [760, 368] on div "Opt Out" at bounding box center [734, 365] width 70 height 16
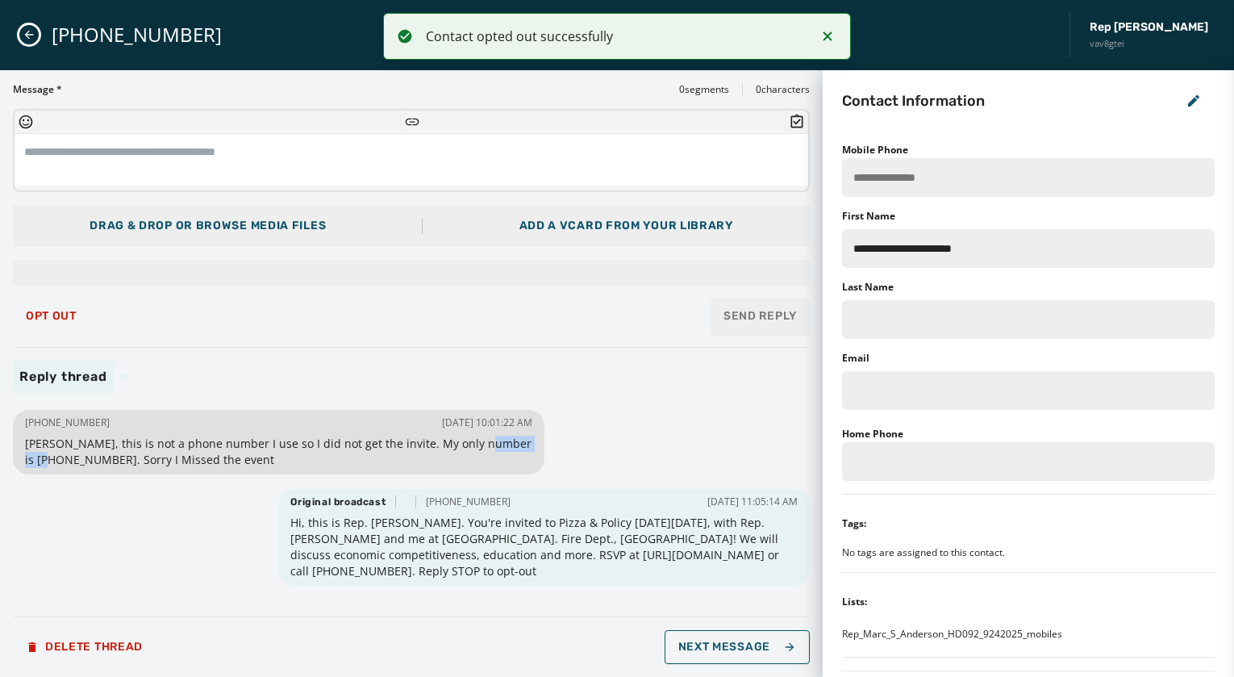
click at [23, 35] on icon "Close admin drawer" at bounding box center [29, 34] width 13 height 13
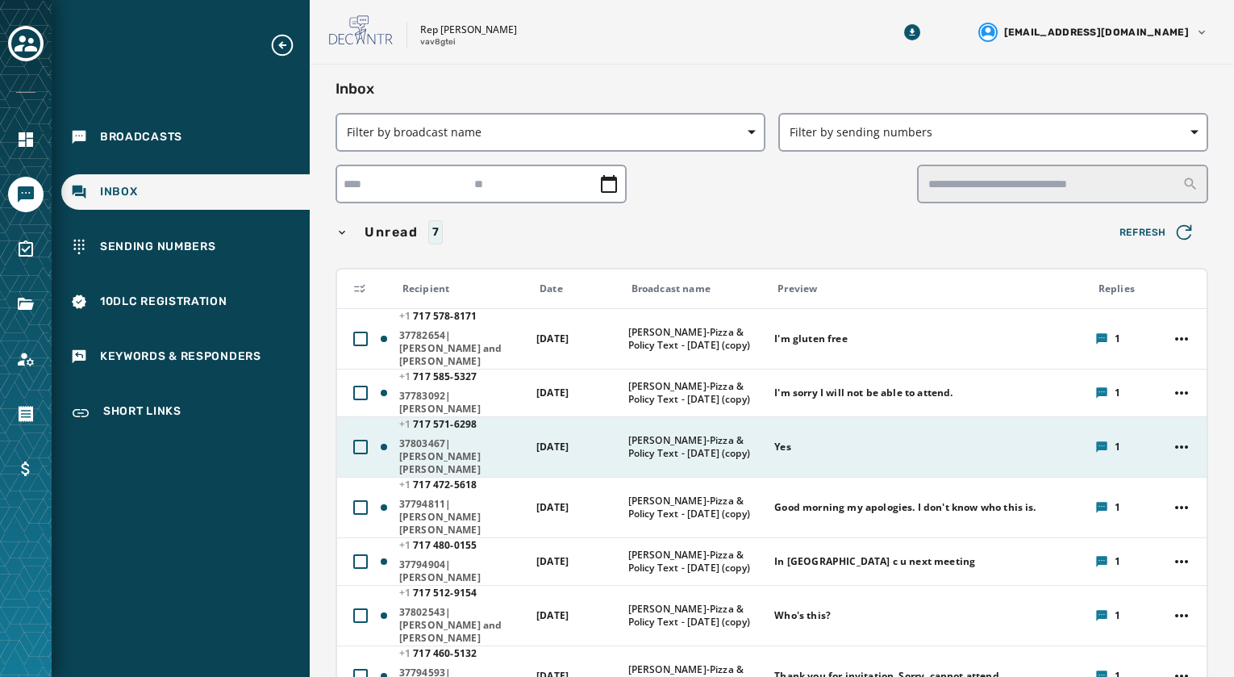
click at [441, 437] on span "37803467|[PERSON_NAME] [PERSON_NAME]" at bounding box center [462, 456] width 127 height 39
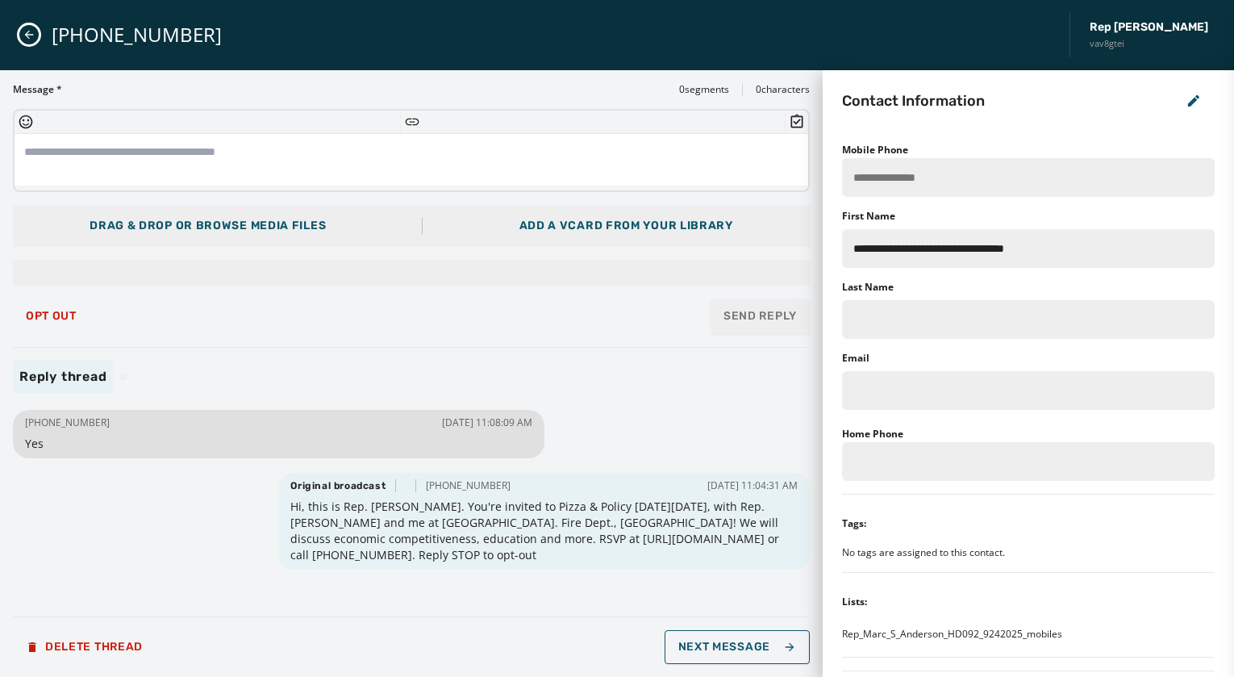
click at [28, 39] on icon "Close admin drawer" at bounding box center [29, 34] width 13 height 13
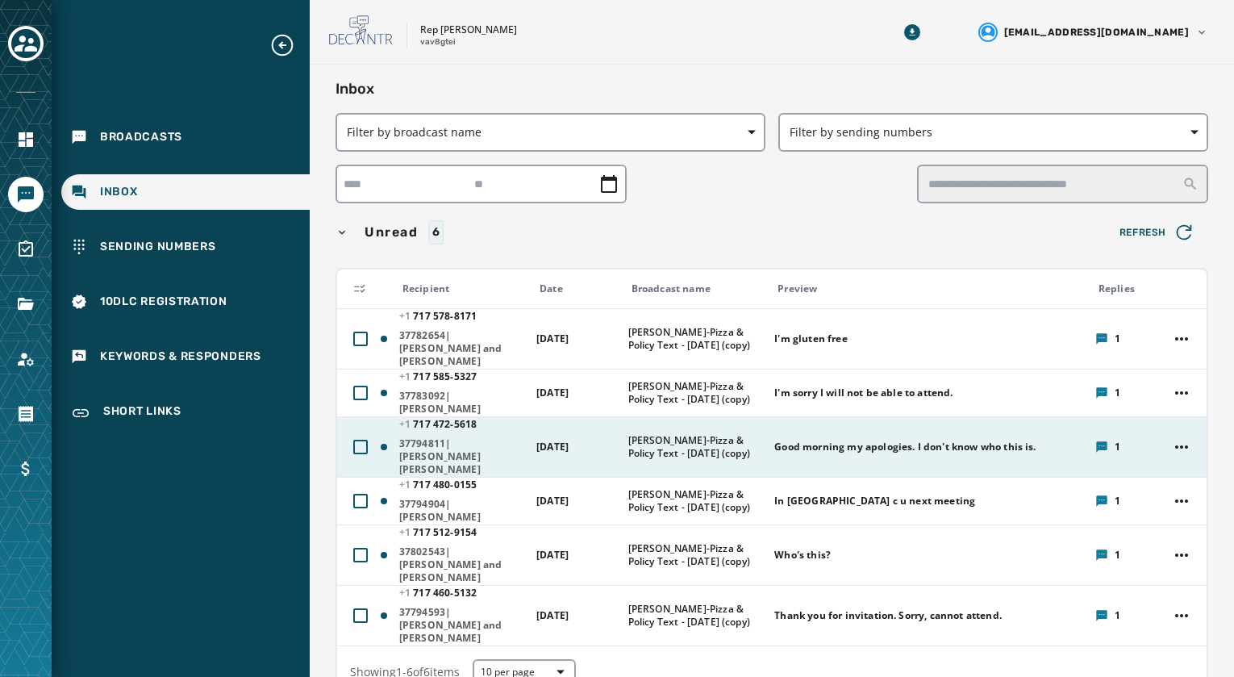
click at [436, 423] on div "[PHONE_NUMBER] - [PHONE_NUMBER]|[PERSON_NAME] [PERSON_NAME]" at bounding box center [462, 447] width 127 height 58
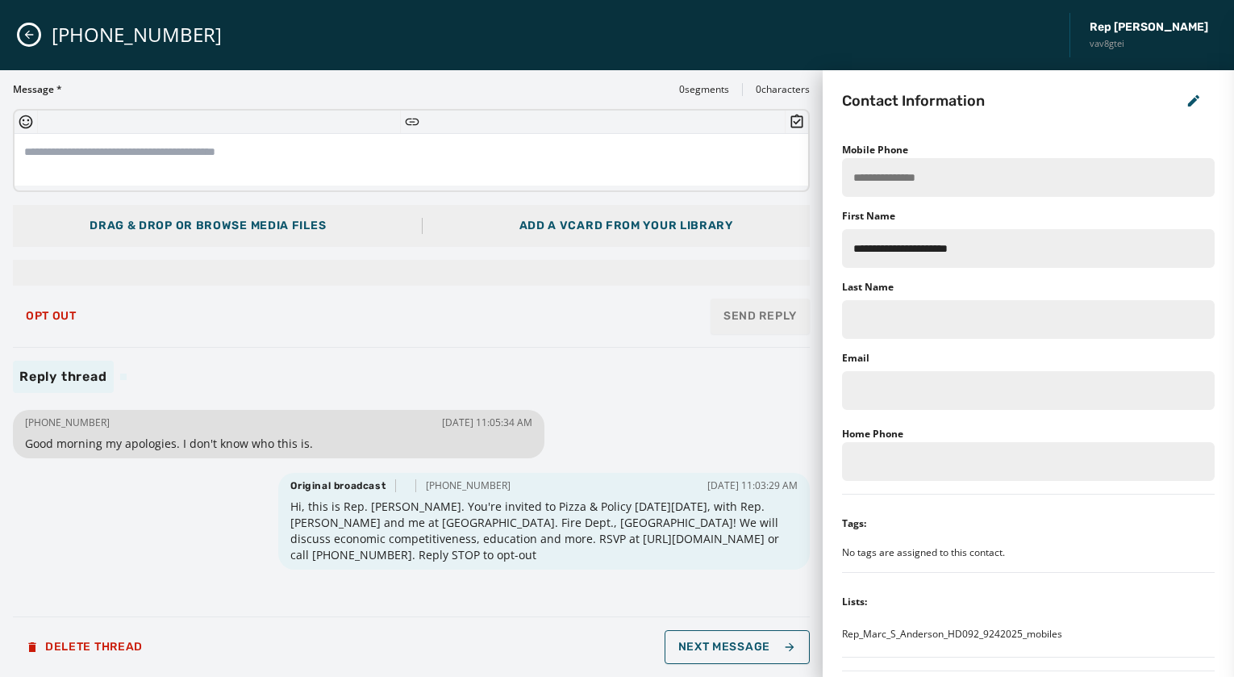
click at [32, 42] on button "Close admin drawer" at bounding box center [28, 34] width 19 height 19
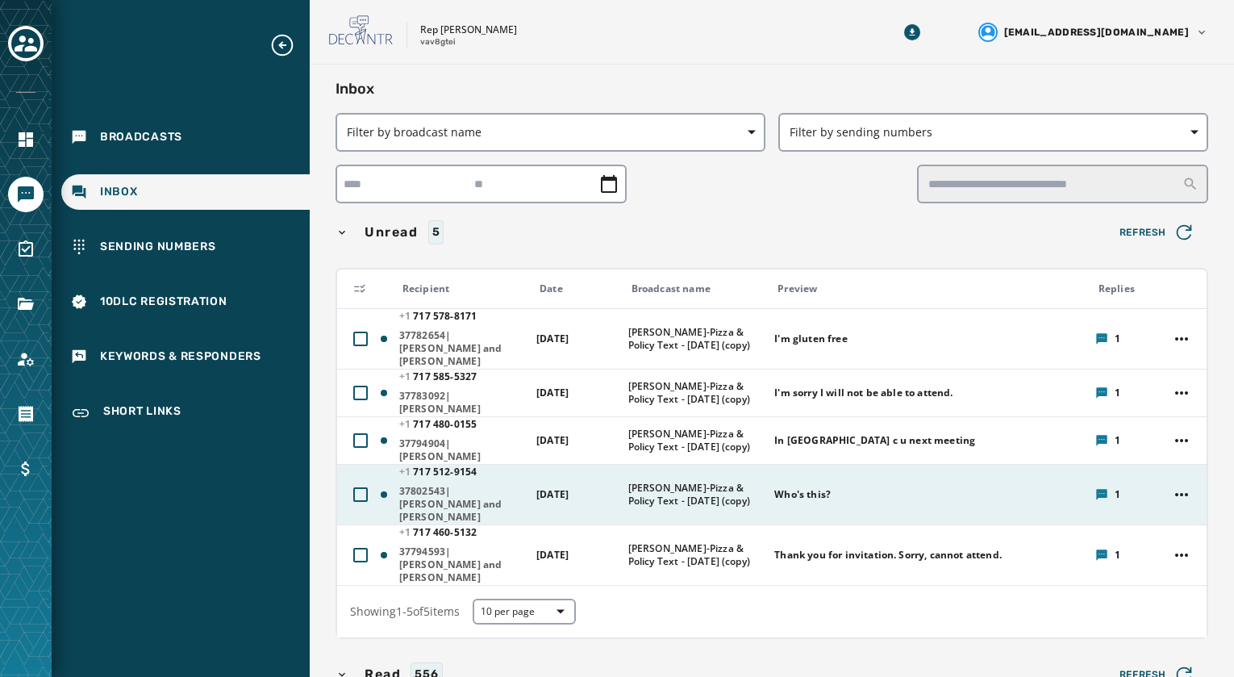
click at [440, 485] on span "37802543|[PERSON_NAME] and [PERSON_NAME]" at bounding box center [462, 504] width 127 height 39
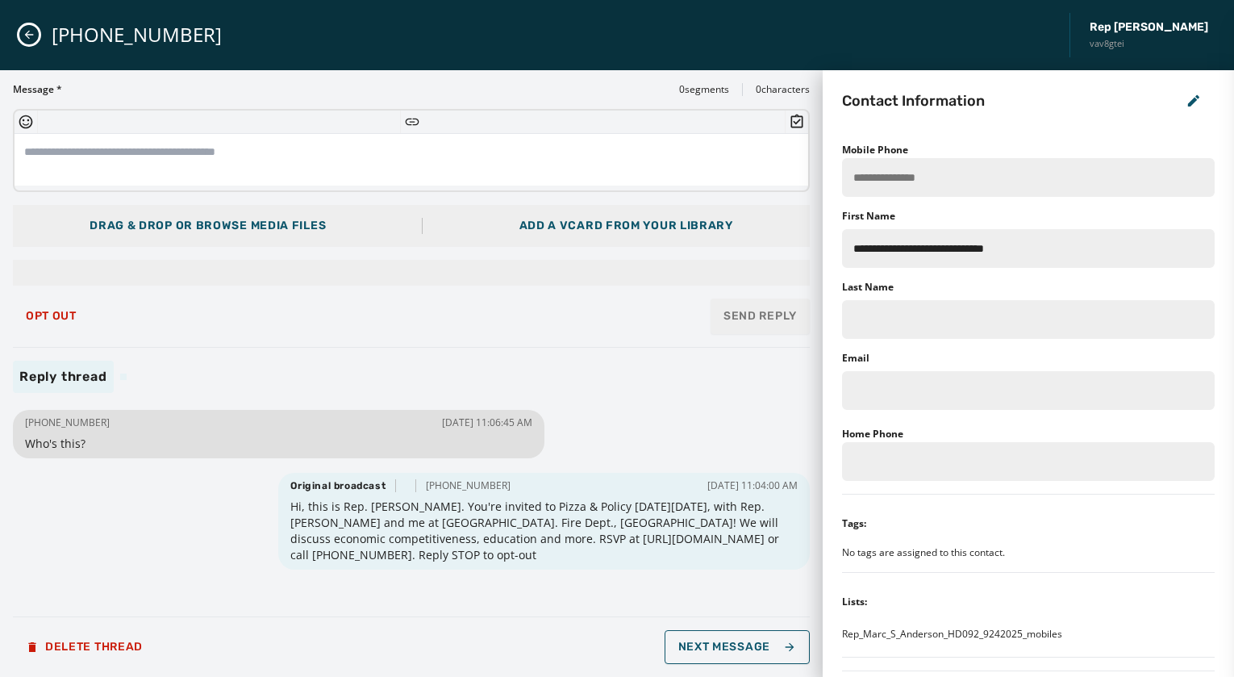
click at [30, 30] on icon "Close admin drawer" at bounding box center [29, 34] width 13 height 13
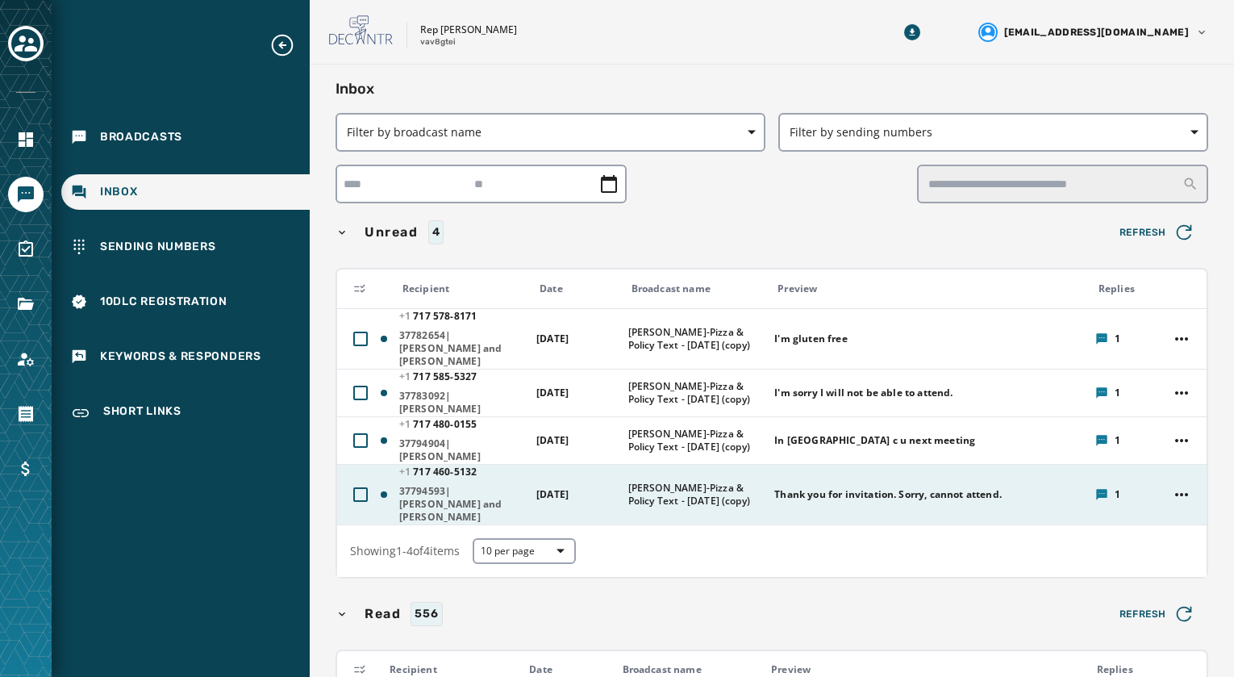
click at [468, 485] on span "37794593|[PERSON_NAME] and [PERSON_NAME]" at bounding box center [462, 504] width 127 height 39
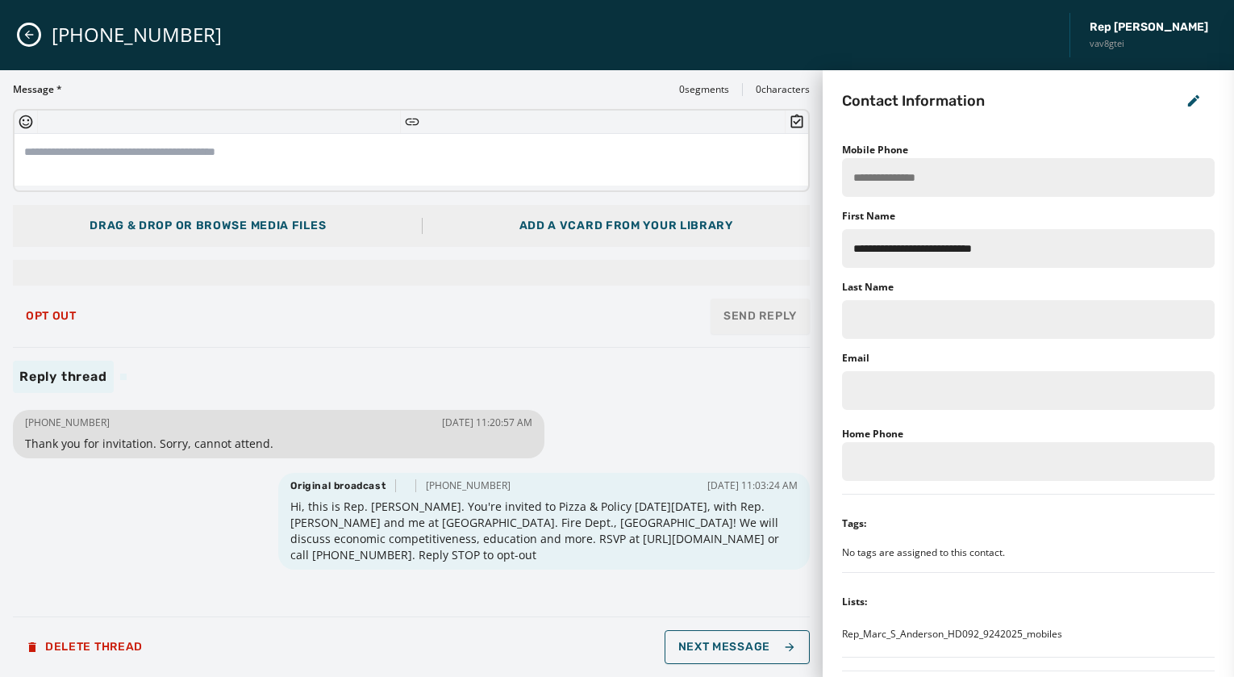
click at [36, 40] on button "Close admin drawer" at bounding box center [28, 34] width 19 height 19
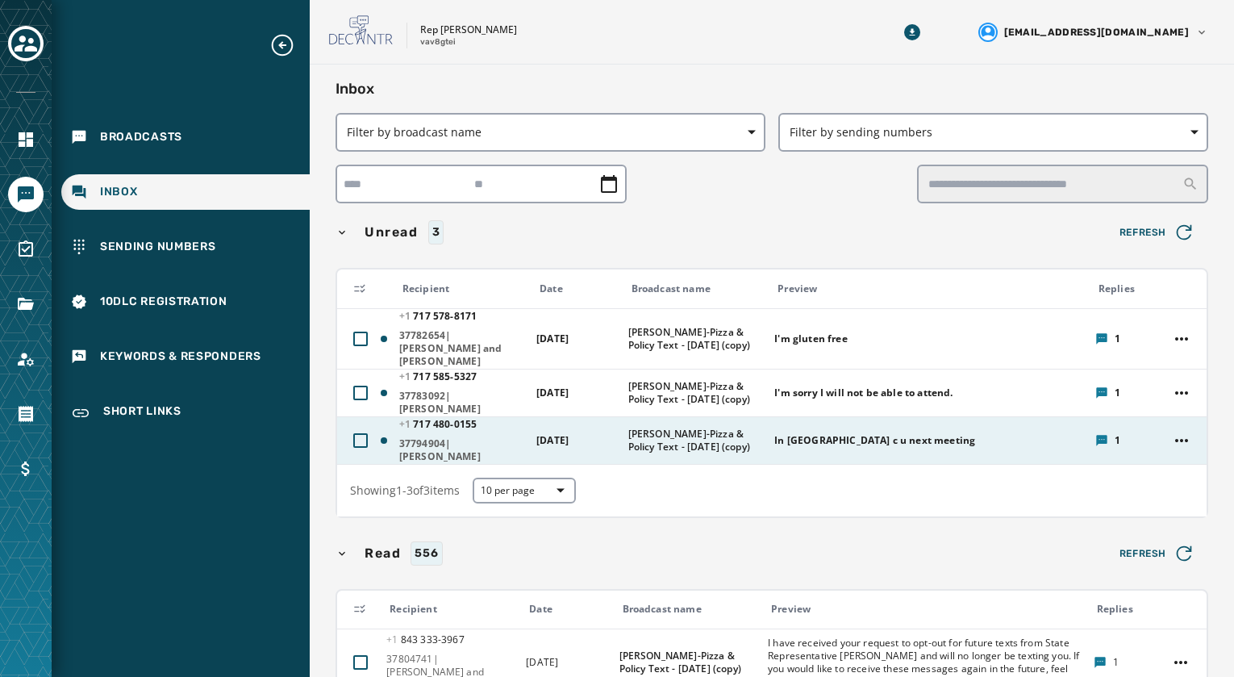
click at [441, 437] on span "37794904|[PERSON_NAME]" at bounding box center [462, 450] width 127 height 26
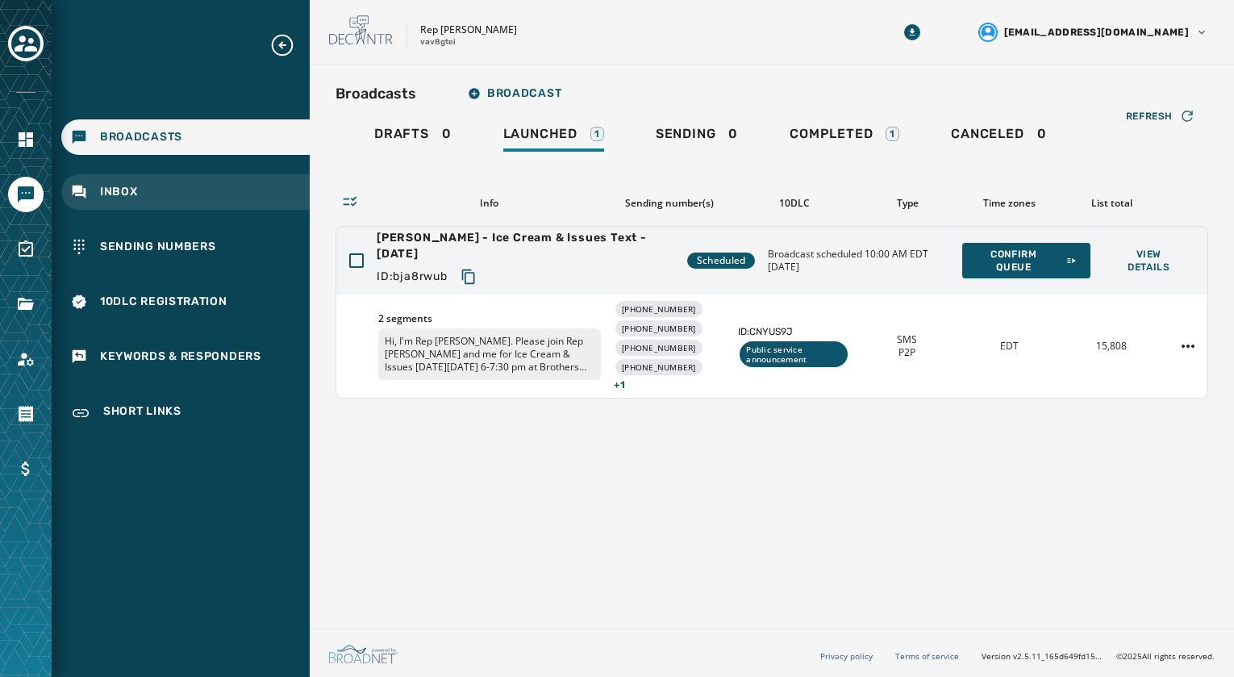
click at [114, 185] on span "Inbox" at bounding box center [119, 192] width 38 height 16
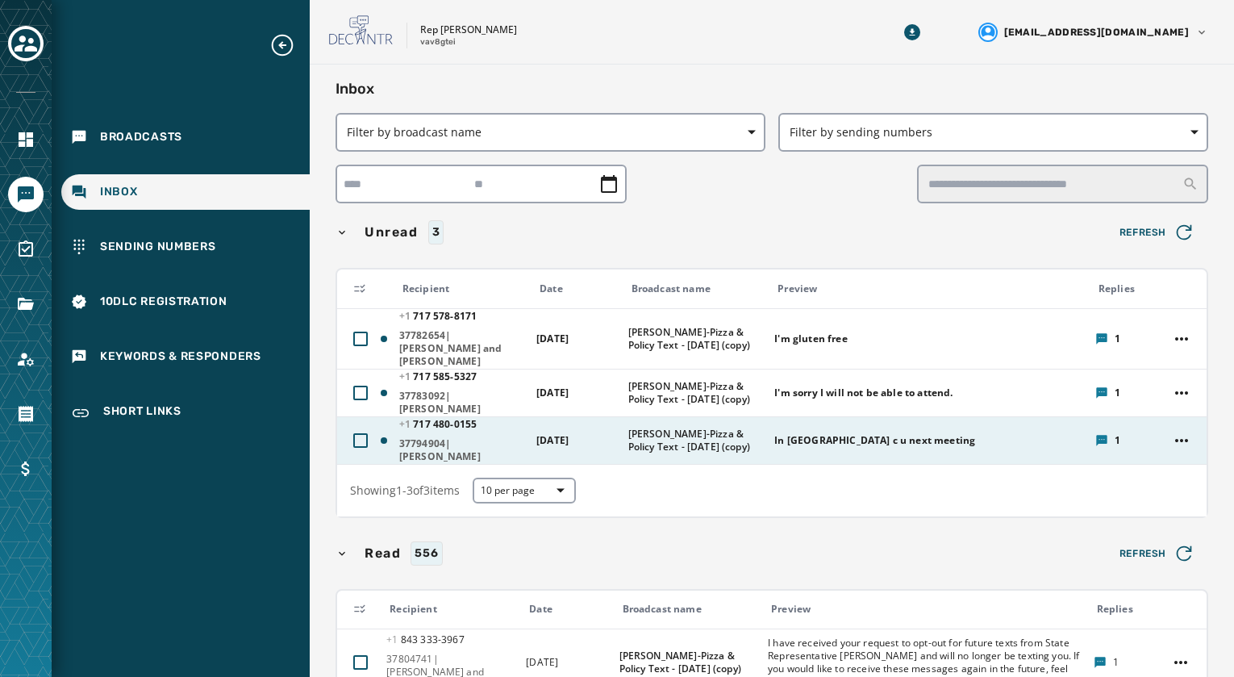
click at [427, 423] on div "[PHONE_NUMBER] - [PHONE_NUMBER]|[PERSON_NAME]" at bounding box center [462, 440] width 127 height 45
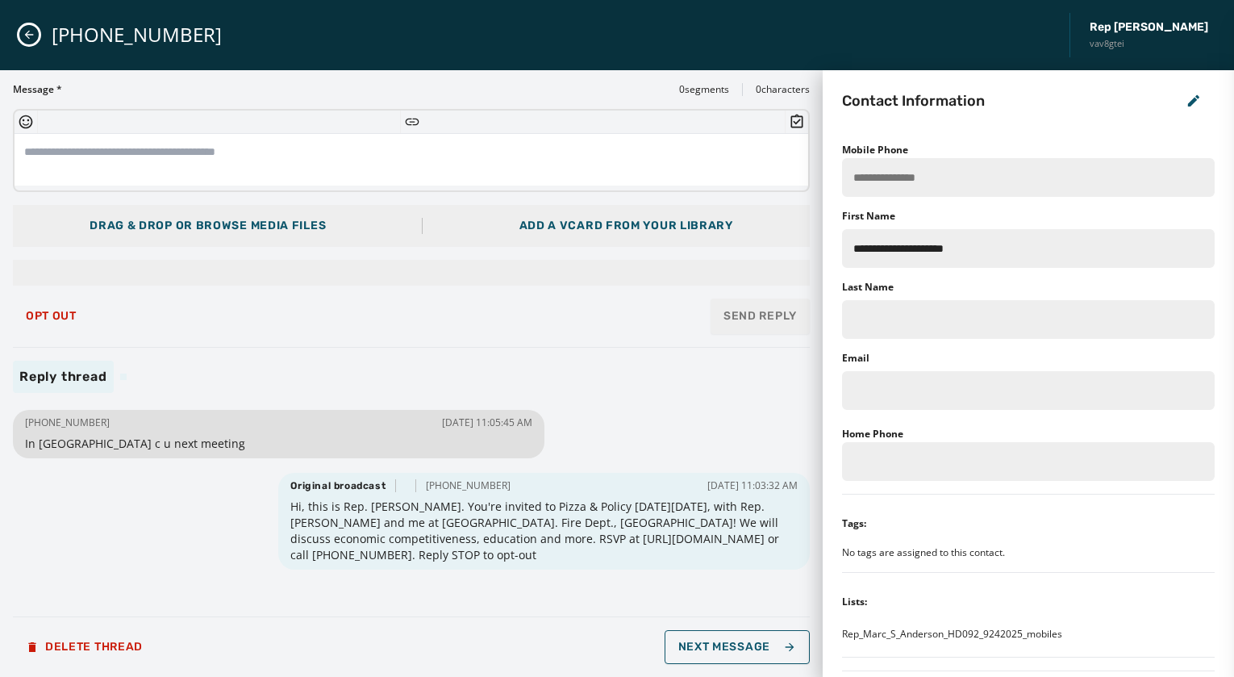
click at [31, 35] on icon "Close admin drawer" at bounding box center [29, 35] width 9 height 9
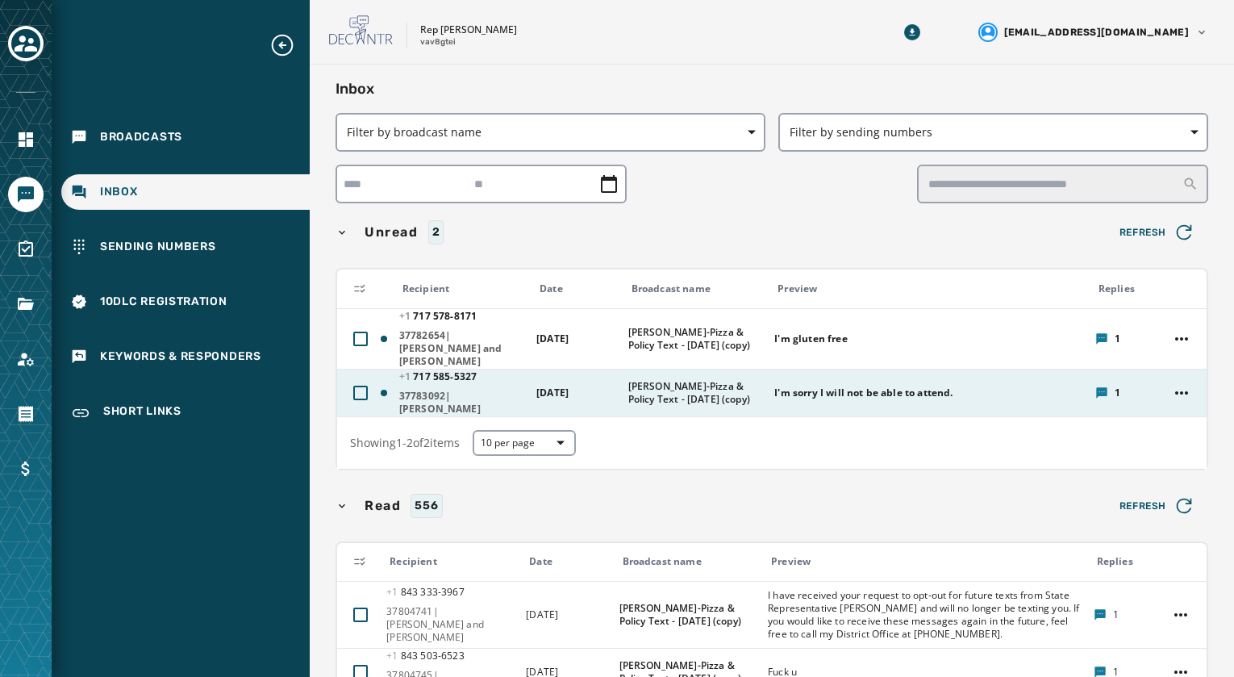
click at [483, 390] on span "37783092|[PERSON_NAME]" at bounding box center [462, 403] width 127 height 26
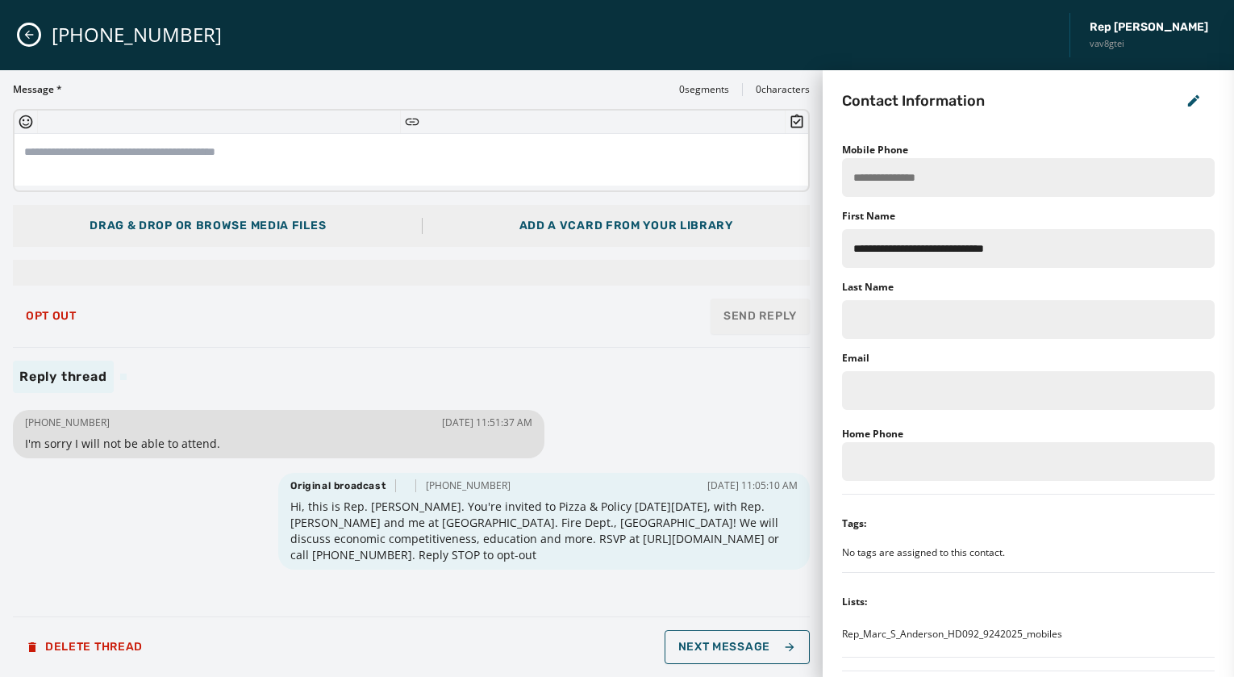
click at [23, 31] on icon "Close admin drawer" at bounding box center [29, 34] width 13 height 13
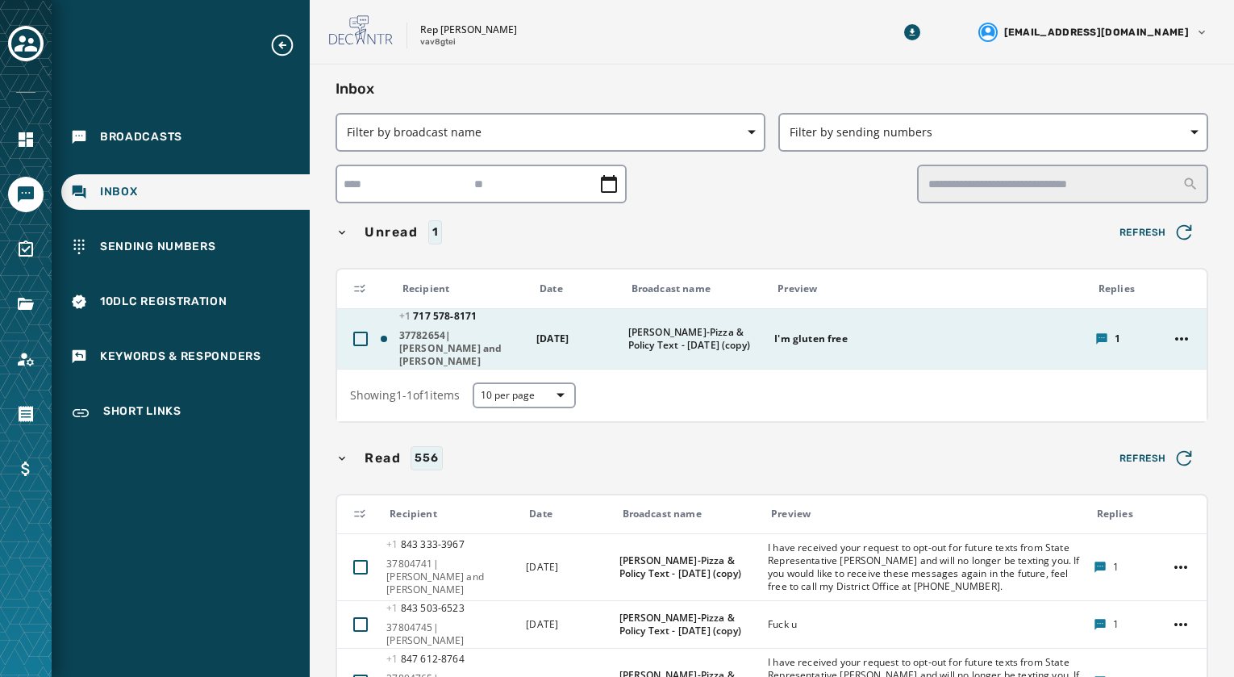
click at [417, 341] on span "37782654|[PERSON_NAME] and [PERSON_NAME]" at bounding box center [462, 348] width 127 height 39
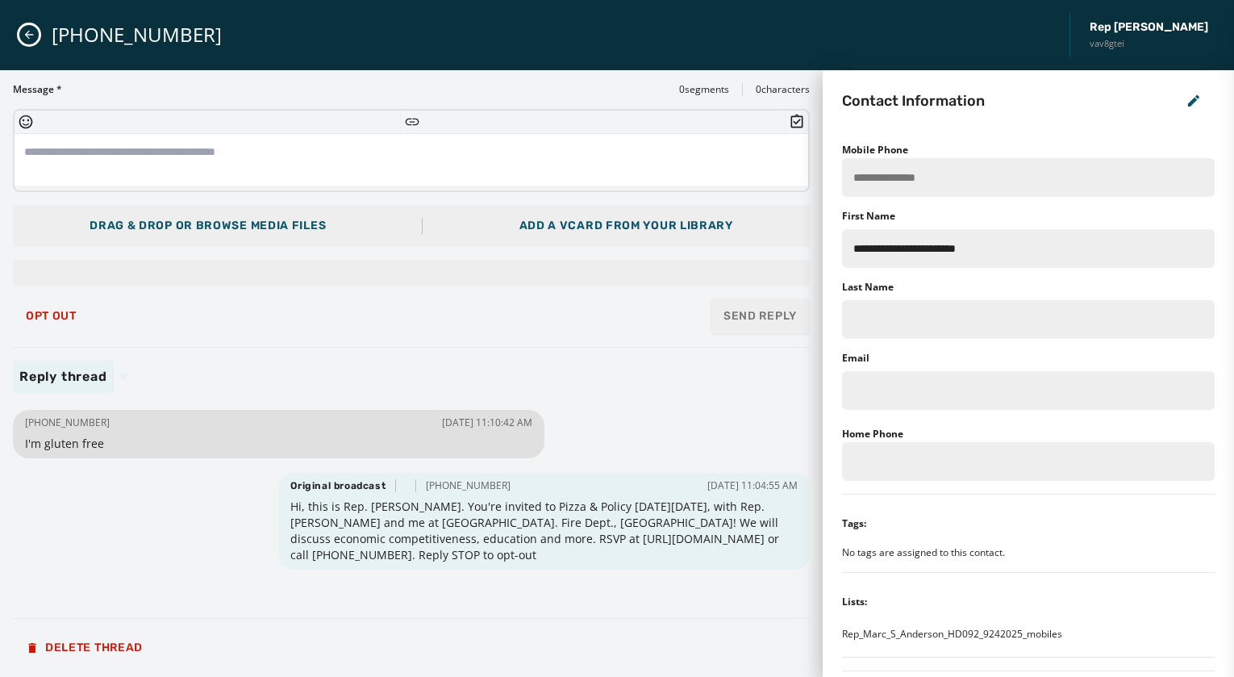
click at [23, 36] on icon "Close admin drawer" at bounding box center [29, 34] width 13 height 13
